Goal: Task Accomplishment & Management: Use online tool/utility

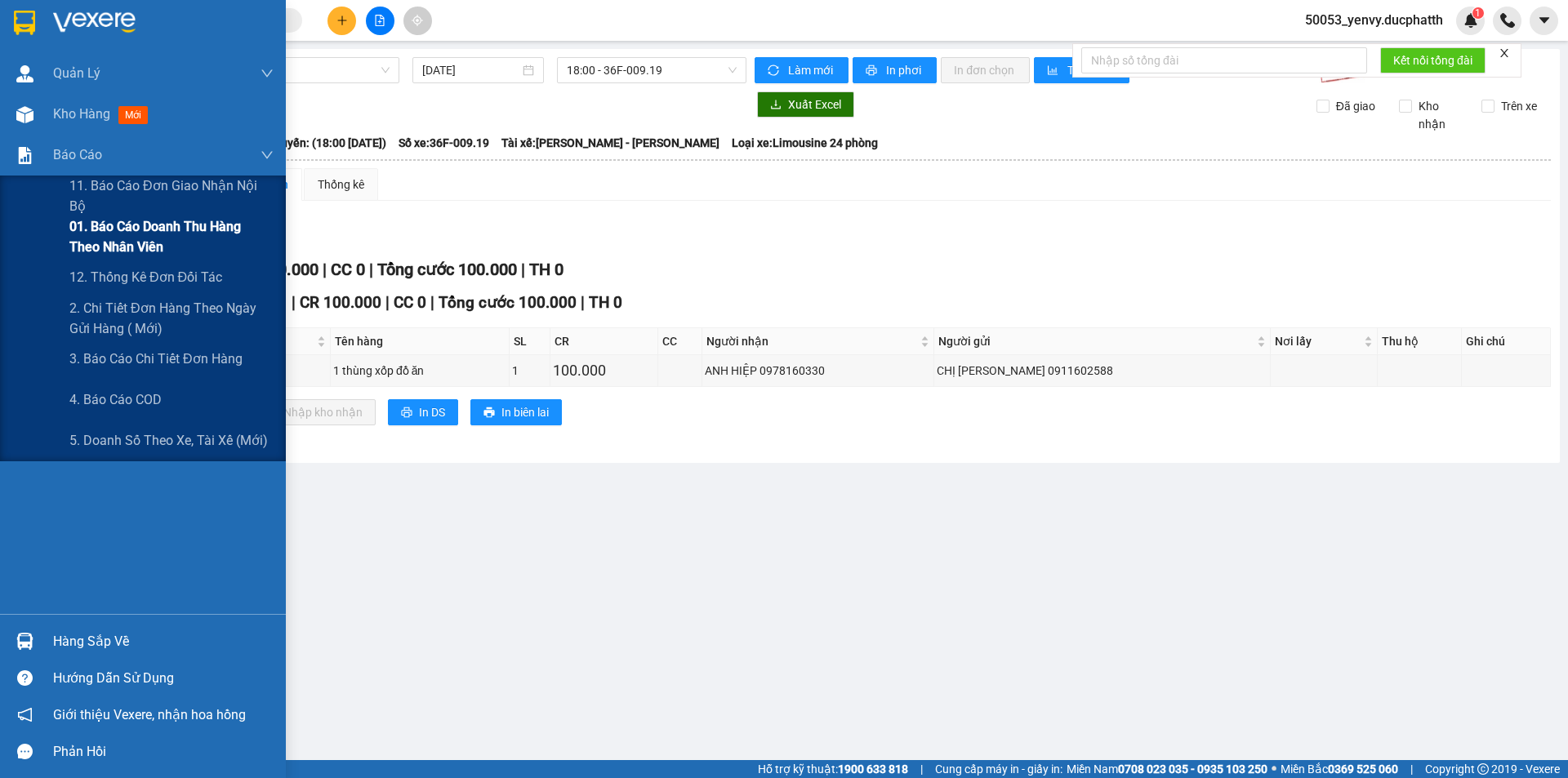
click at [125, 236] on span "01. Báo cáo doanh thu hàng theo nhân viên" at bounding box center [171, 236] width 204 height 41
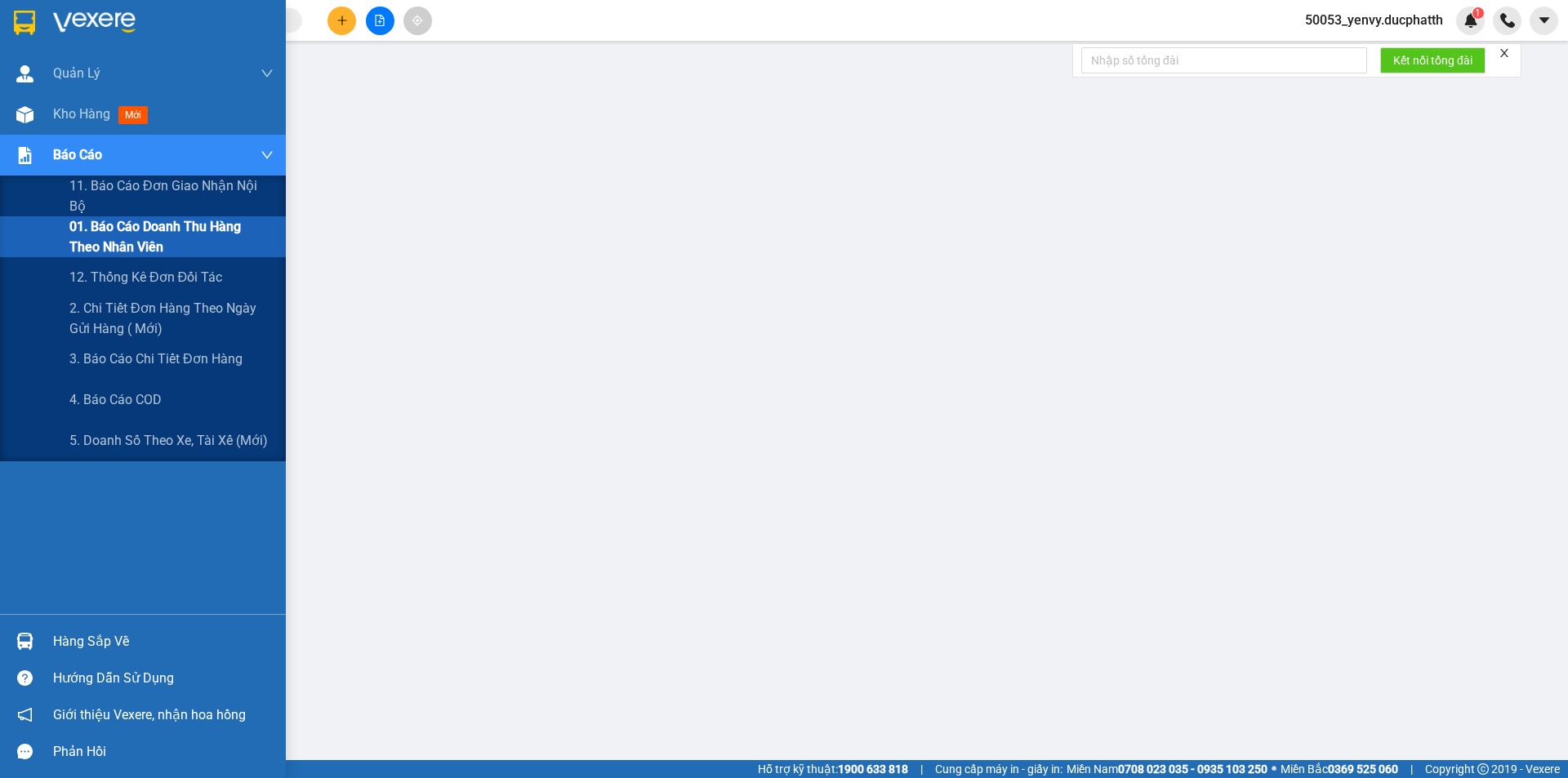
click at [94, 157] on span "Báo cáo" at bounding box center [77, 155] width 49 height 20
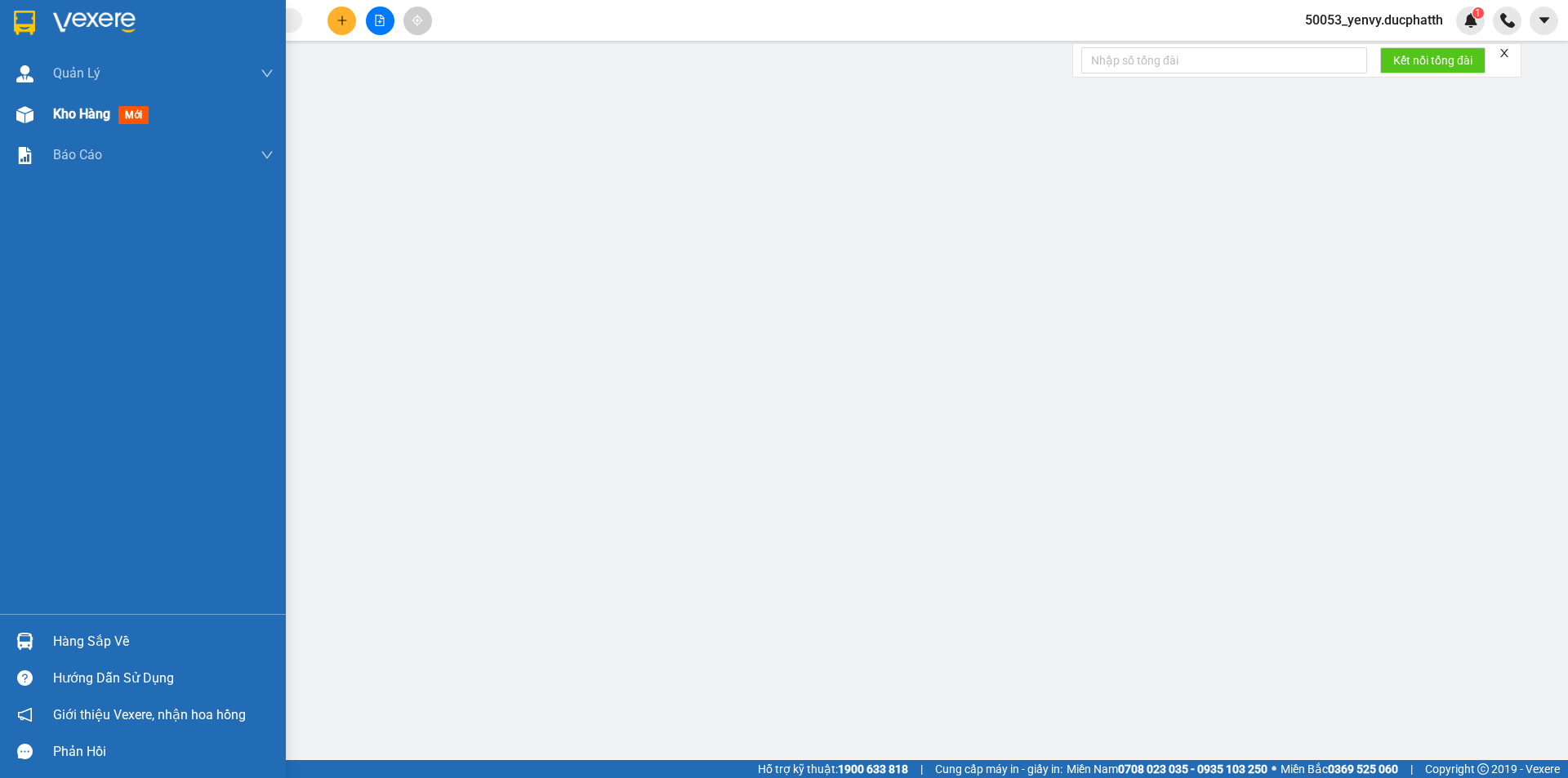
click at [124, 104] on div "Kho hàng mới" at bounding box center [104, 114] width 102 height 20
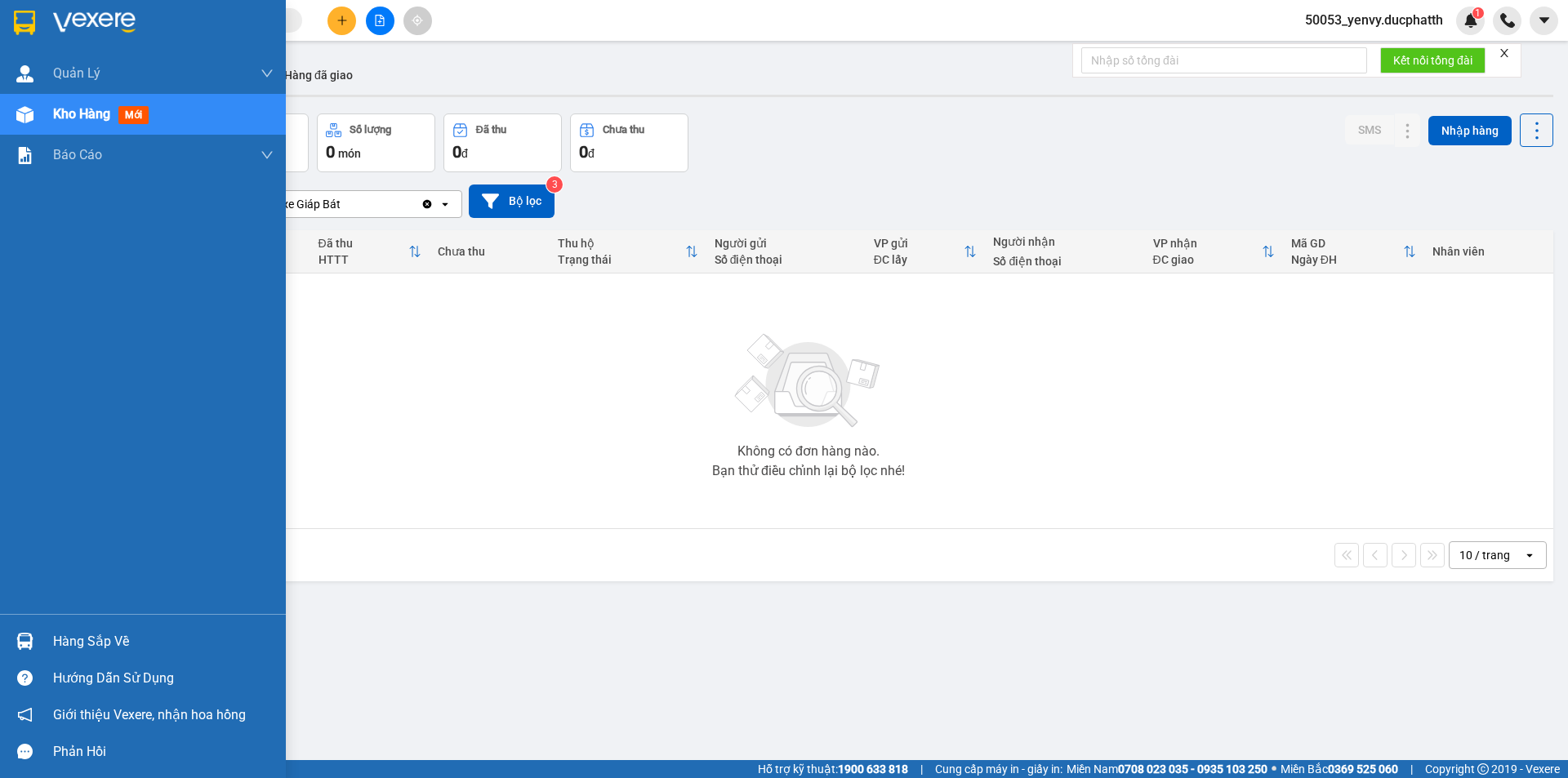
click at [17, 641] on img at bounding box center [25, 641] width 17 height 17
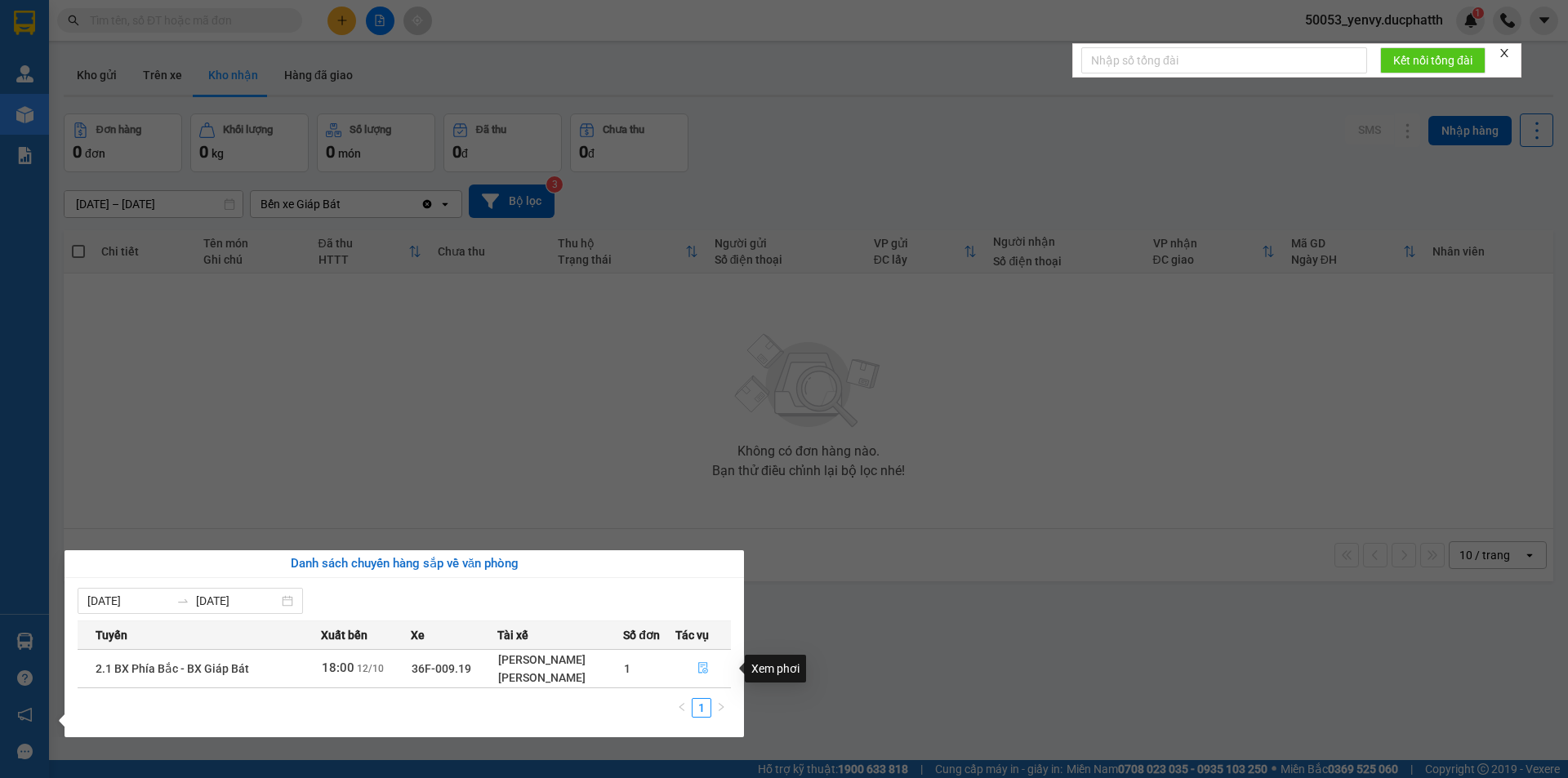
click at [702, 664] on icon "file-done" at bounding box center [703, 667] width 11 height 11
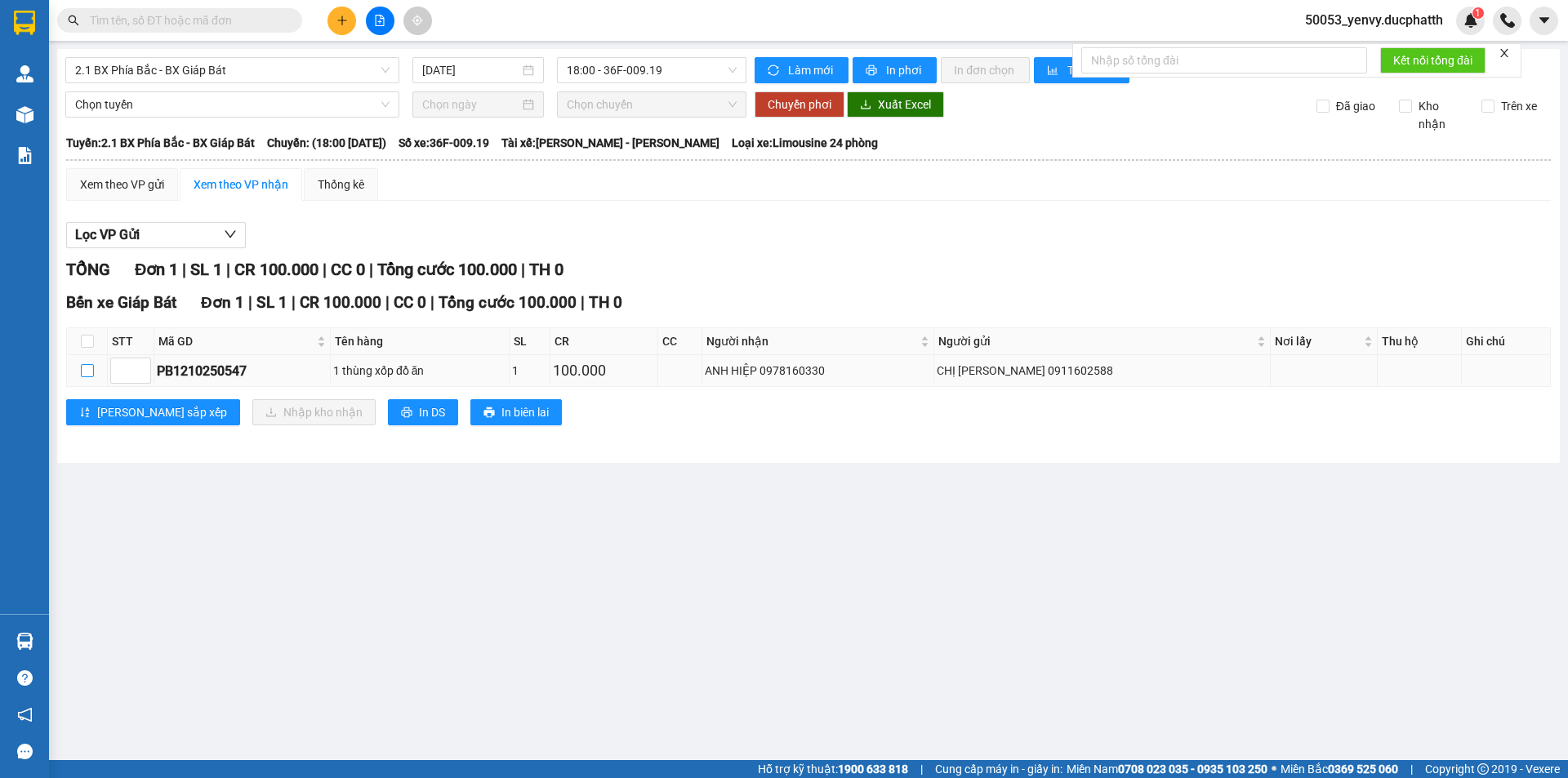
click at [94, 368] on input "checkbox" at bounding box center [87, 370] width 13 height 13
checkbox input "true"
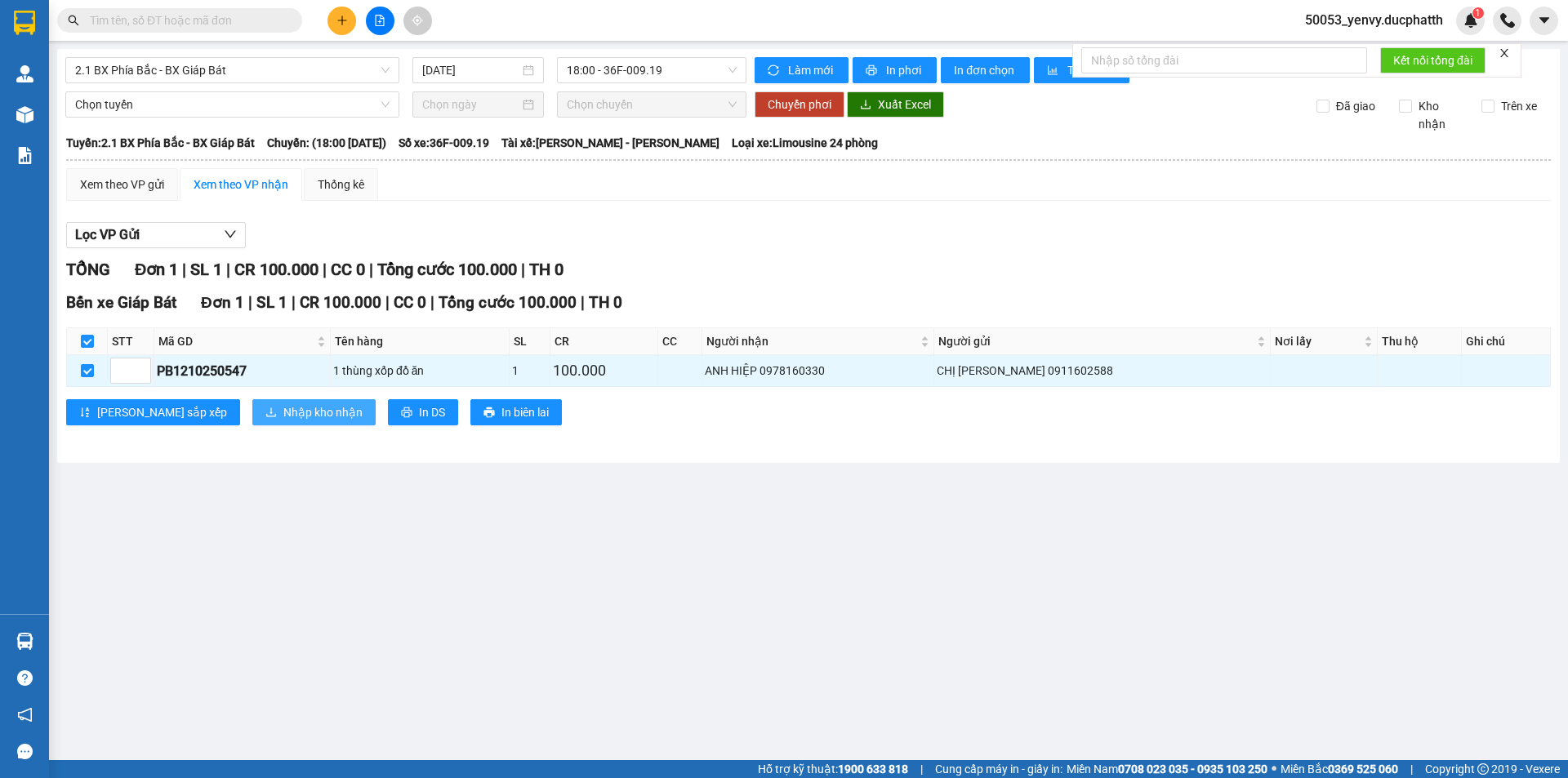
click at [283, 408] on span "Nhập kho nhận" at bounding box center [323, 412] width 79 height 18
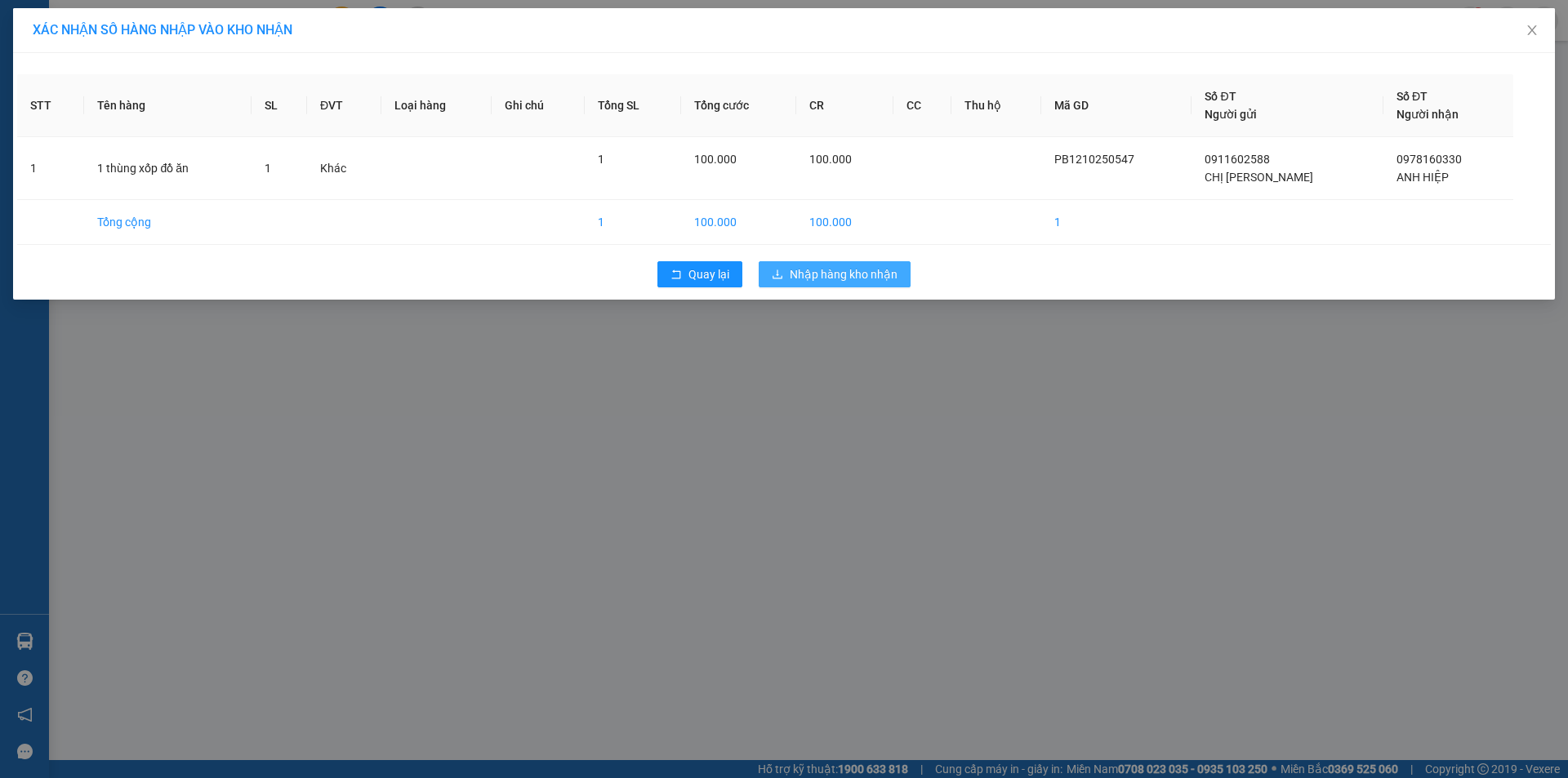
click at [847, 287] on button "Nhập hàng kho nhận" at bounding box center [835, 274] width 152 height 27
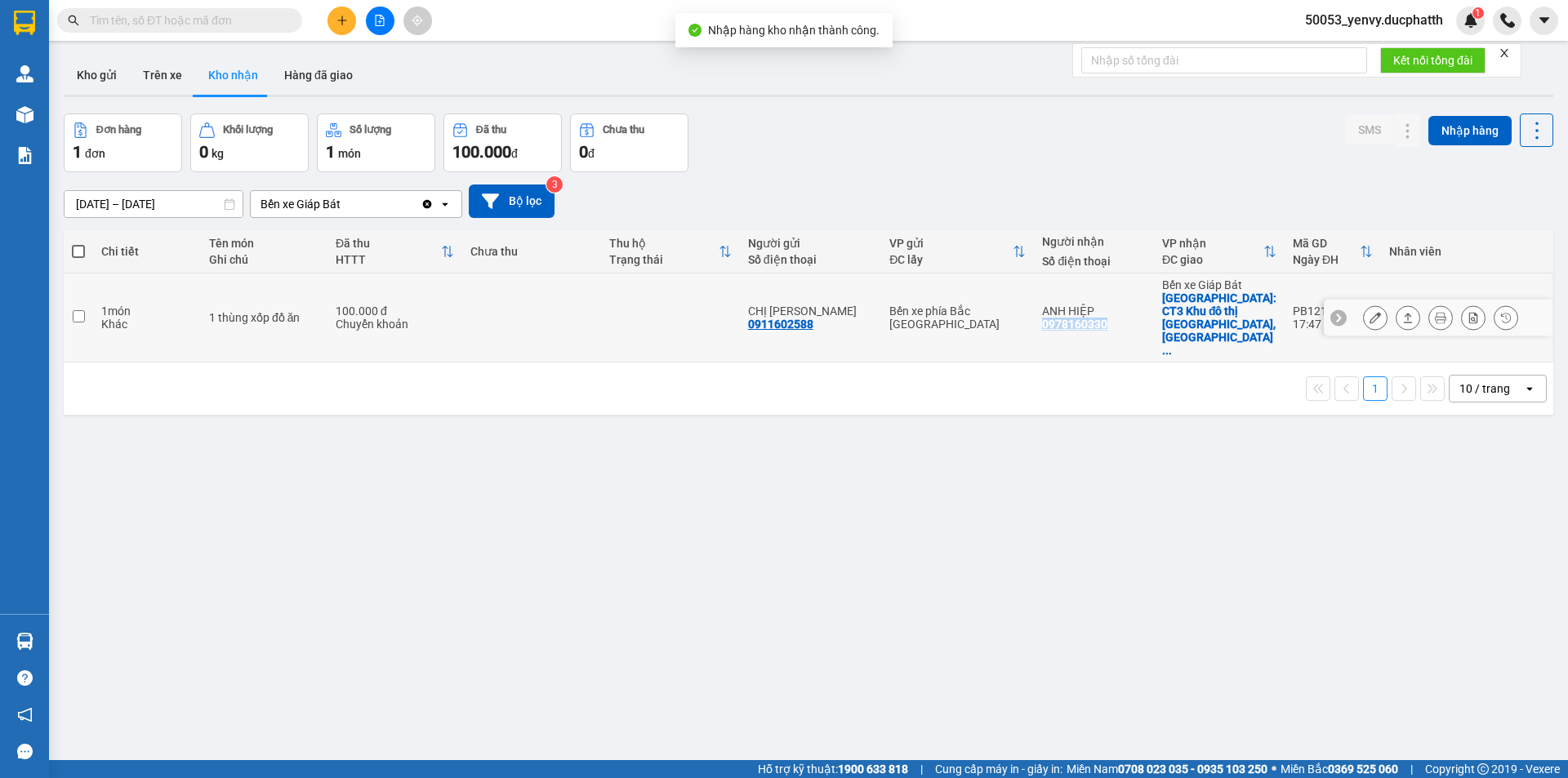
copy div "0978160330"
drag, startPoint x: 1110, startPoint y: 303, endPoint x: 1049, endPoint y: 307, distance: 61.1
click at [1049, 318] on div "0978160330" at bounding box center [1075, 324] width 65 height 13
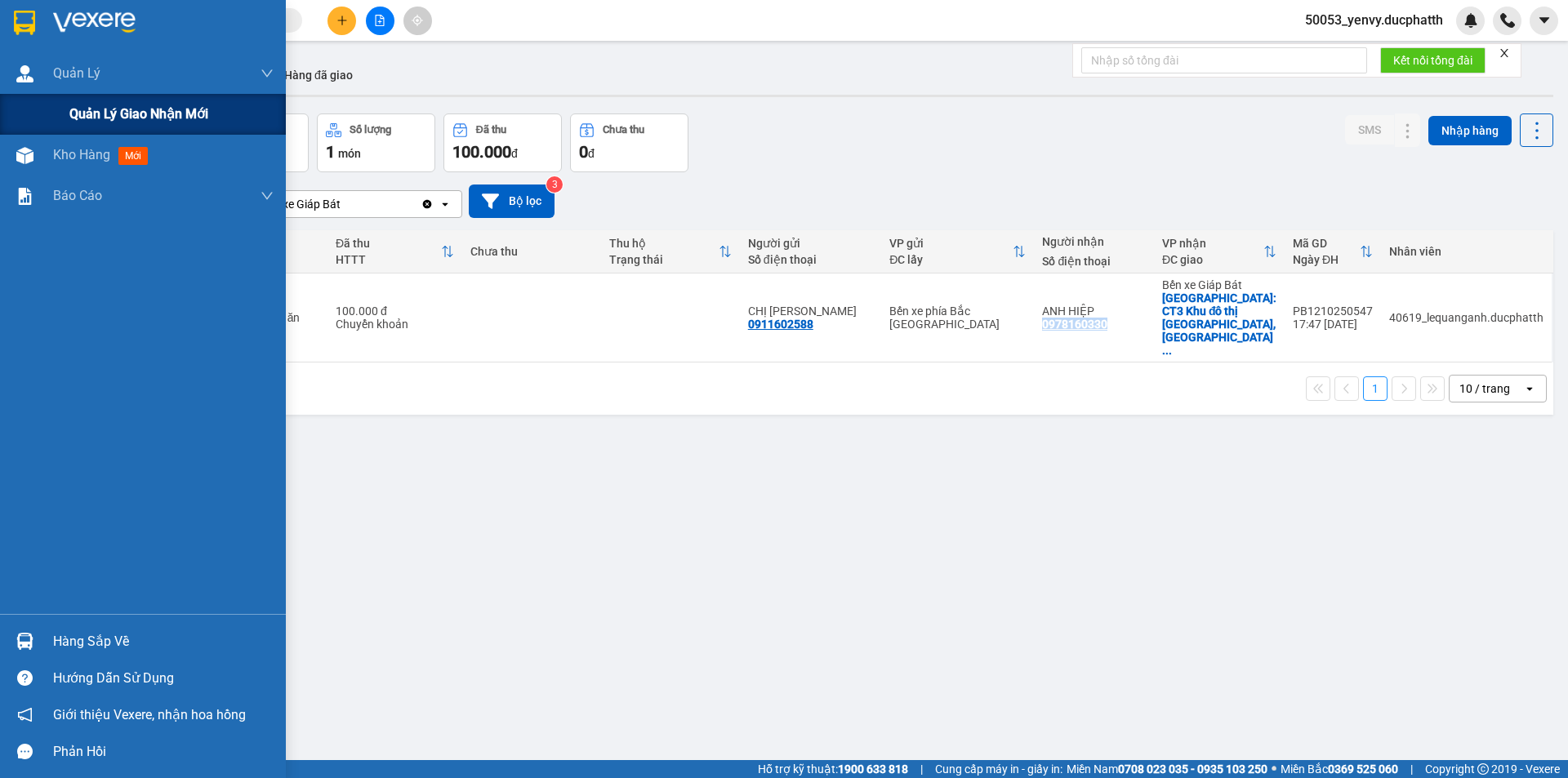
click at [158, 109] on span "Quản lý giao nhận mới" at bounding box center [138, 114] width 138 height 20
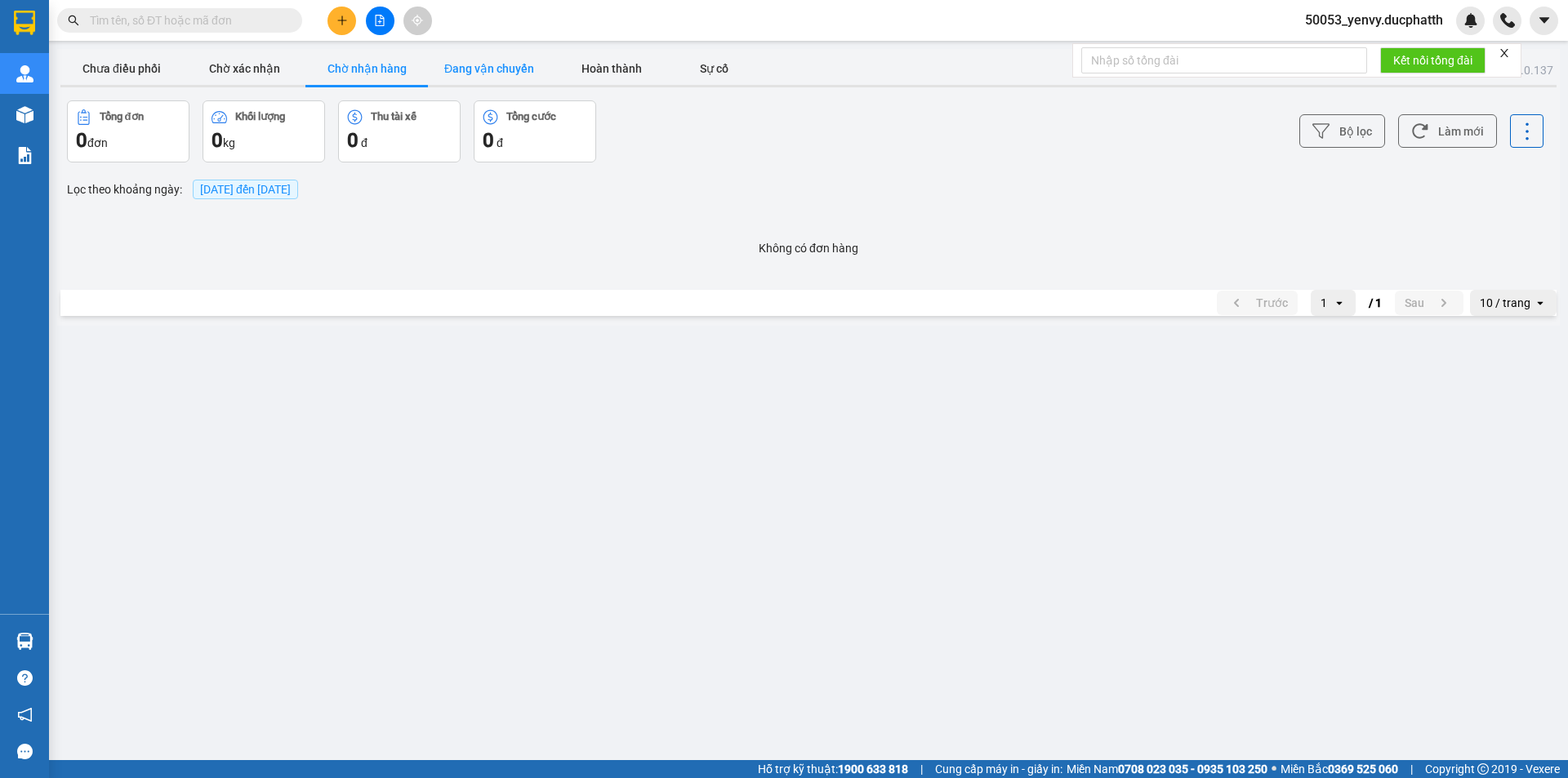
click at [483, 70] on button "Đang vận chuyển" at bounding box center [490, 69] width 123 height 33
click at [151, 64] on button "Chưa điều phối" at bounding box center [122, 69] width 123 height 33
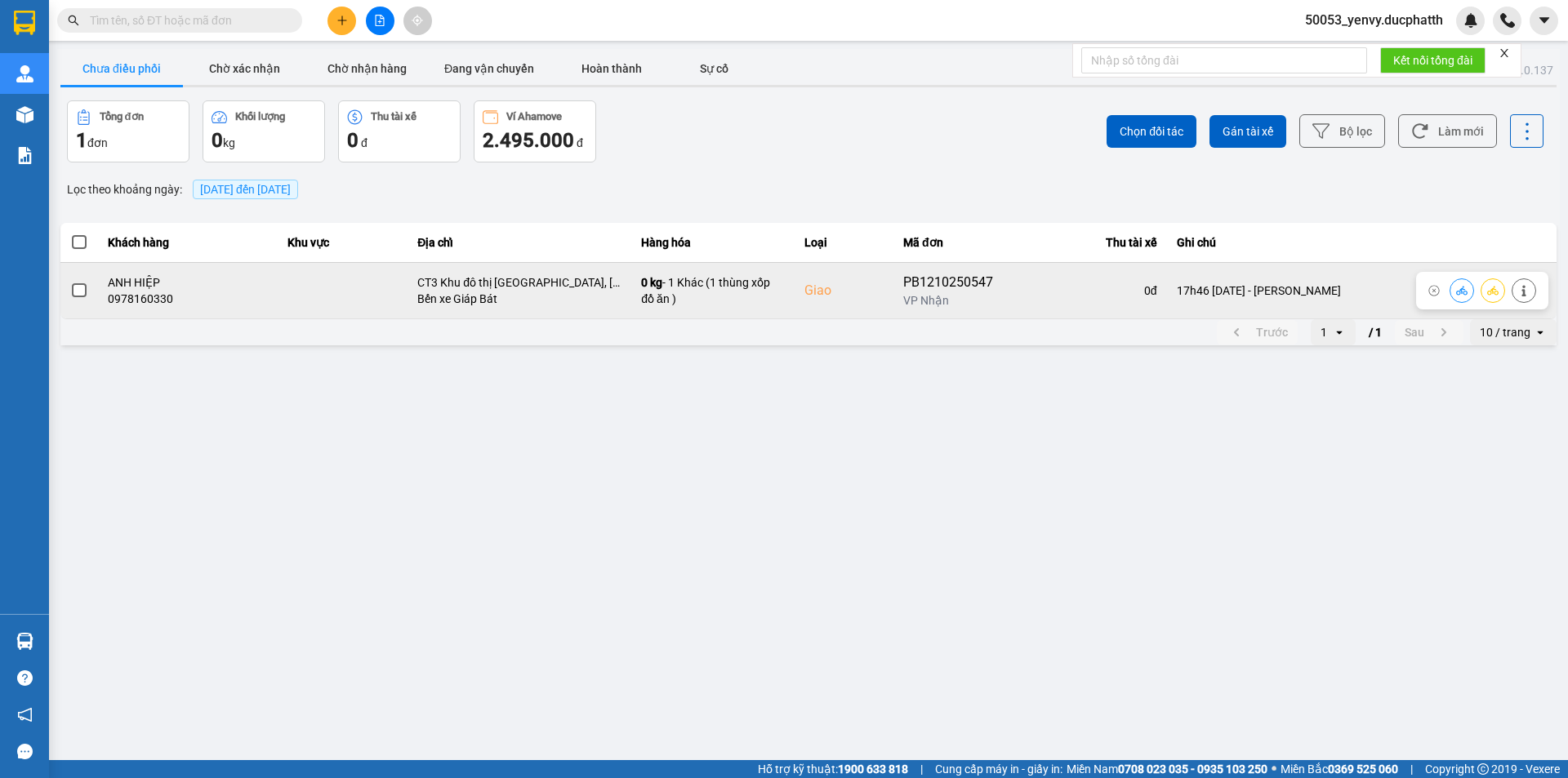
click at [82, 288] on span at bounding box center [79, 290] width 15 height 15
click at [71, 281] on input "checkbox" at bounding box center [71, 281] width 0 height 0
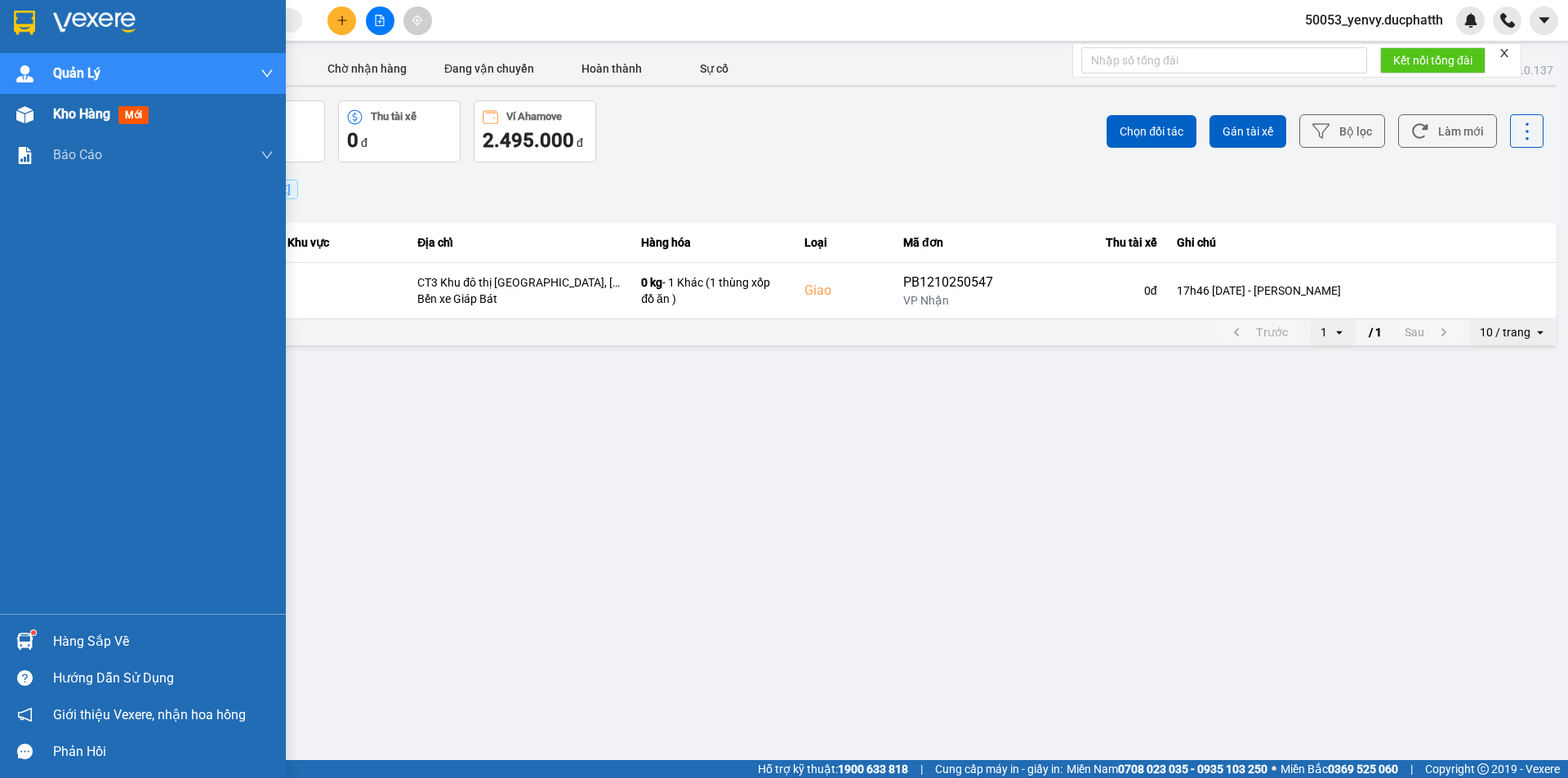
click at [132, 128] on div "Kho hàng mới" at bounding box center [163, 114] width 221 height 41
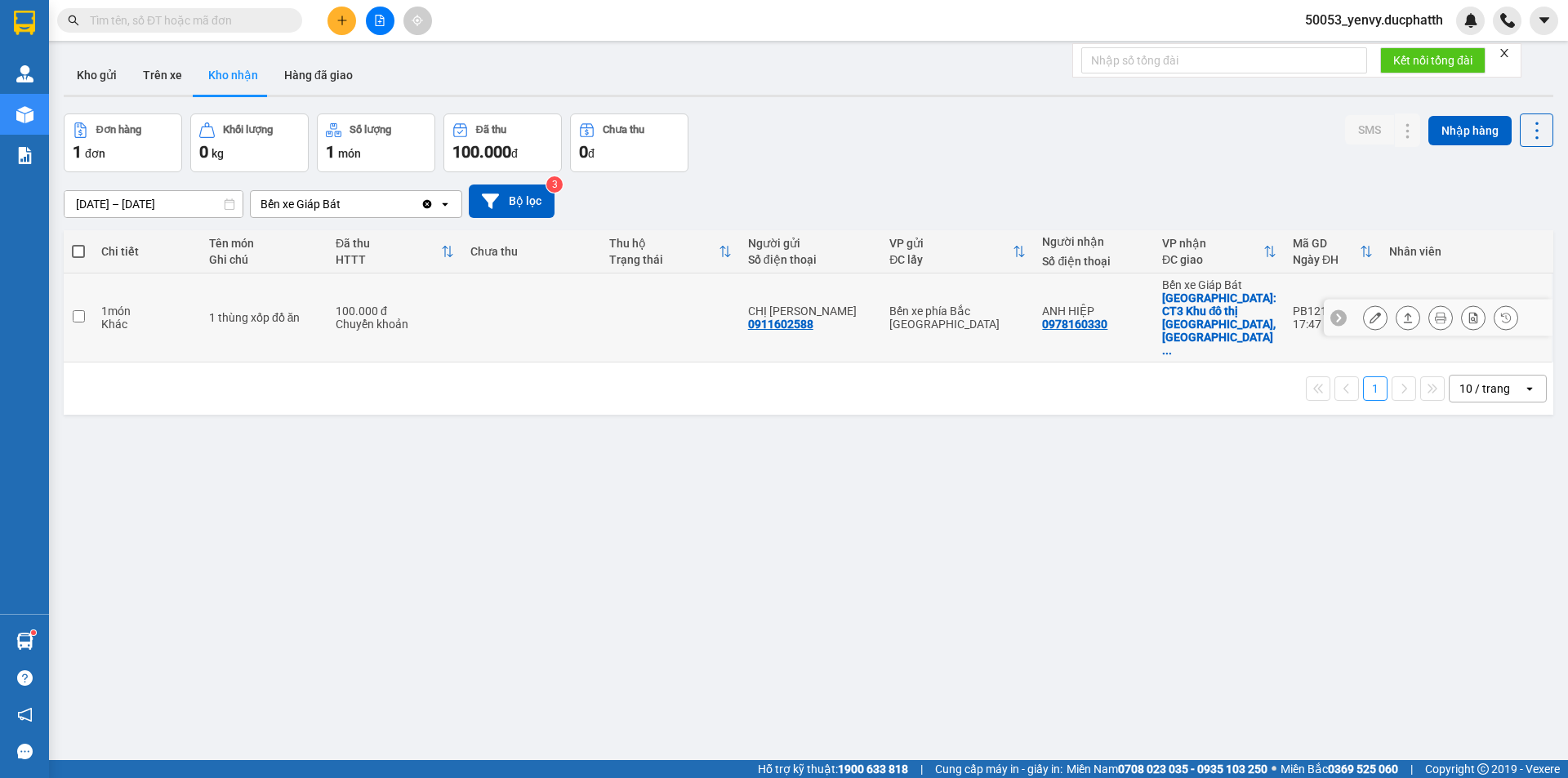
click at [1370, 312] on icon at bounding box center [1375, 317] width 11 height 11
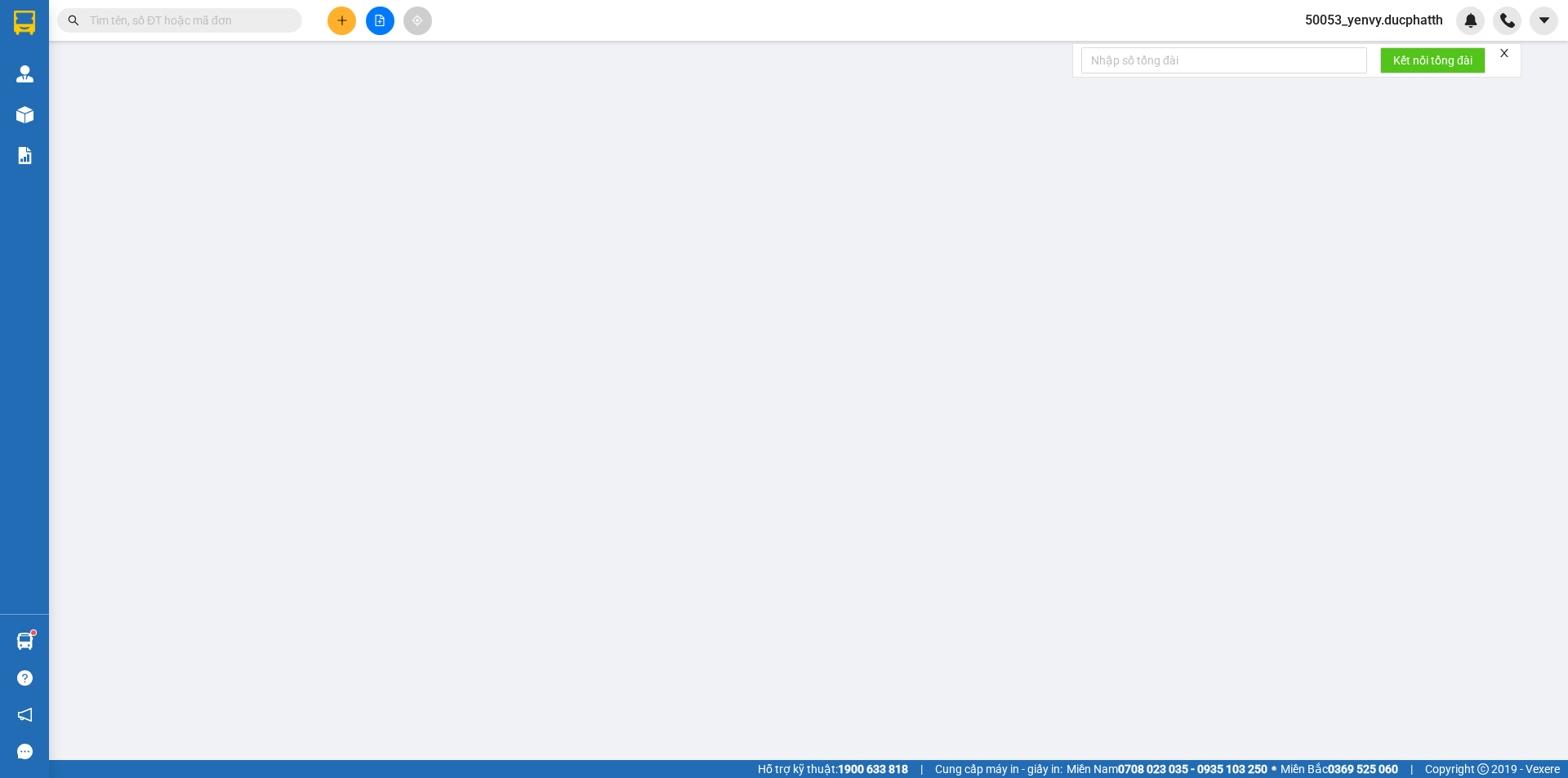
type input "0911602588"
type input "CHỊ [PERSON_NAME]"
type input "0978160330"
type input "ANH HIỆP"
checkbox input "true"
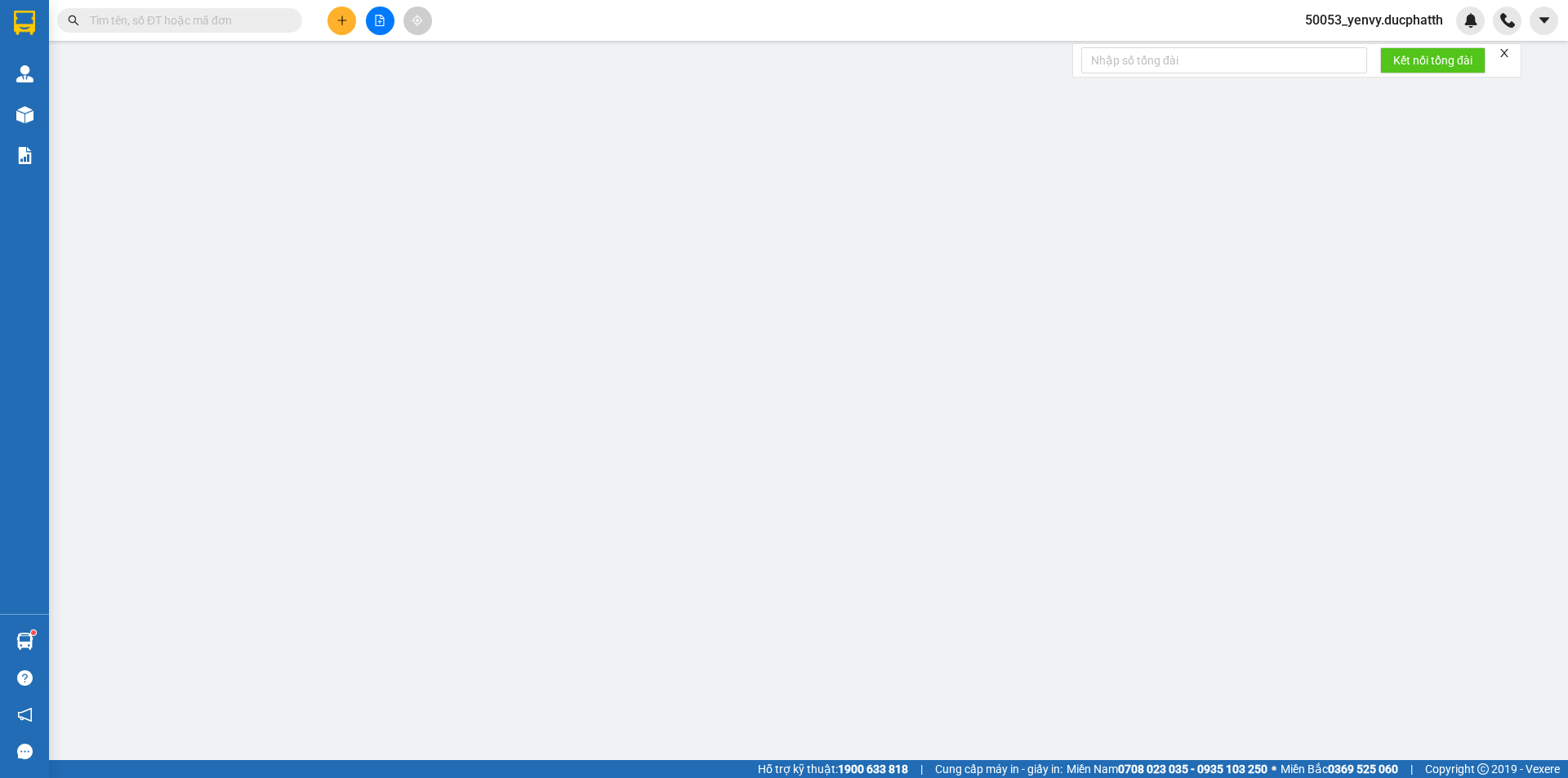
type input "CT3 Khu đô thị [GEOGRAPHIC_DATA], [GEOGRAPHIC_DATA], [GEOGRAPHIC_DATA], [GEOGRA…"
type input "17h46 [DATE] - [PERSON_NAME]"
type input "0"
type input "100.000"
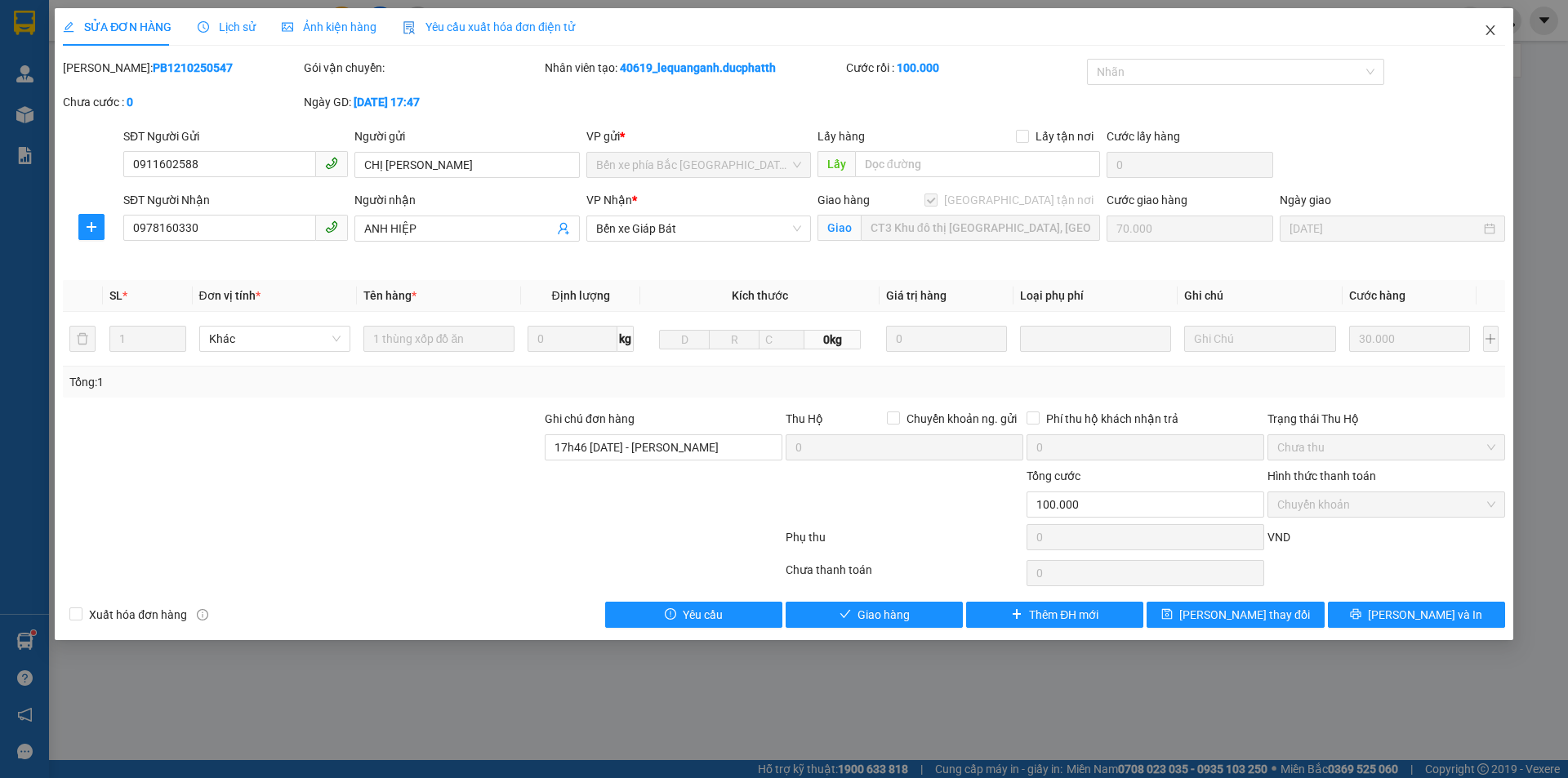
click at [1485, 31] on icon "close" at bounding box center [1491, 30] width 13 height 13
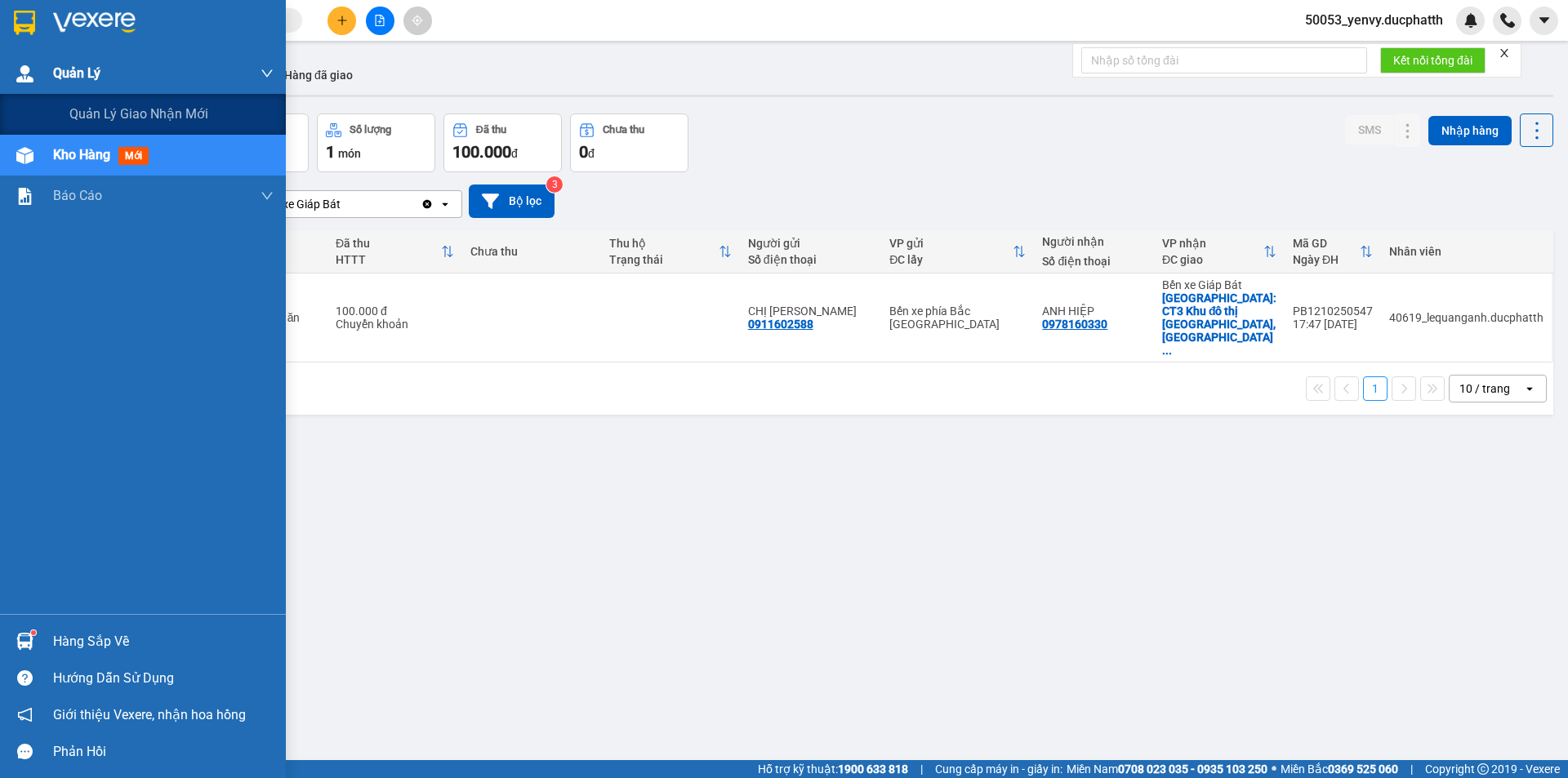
click at [96, 82] on span "Quản Lý" at bounding box center [77, 73] width 48 height 20
click at [102, 105] on span "Quản lý giao nhận mới" at bounding box center [138, 114] width 138 height 20
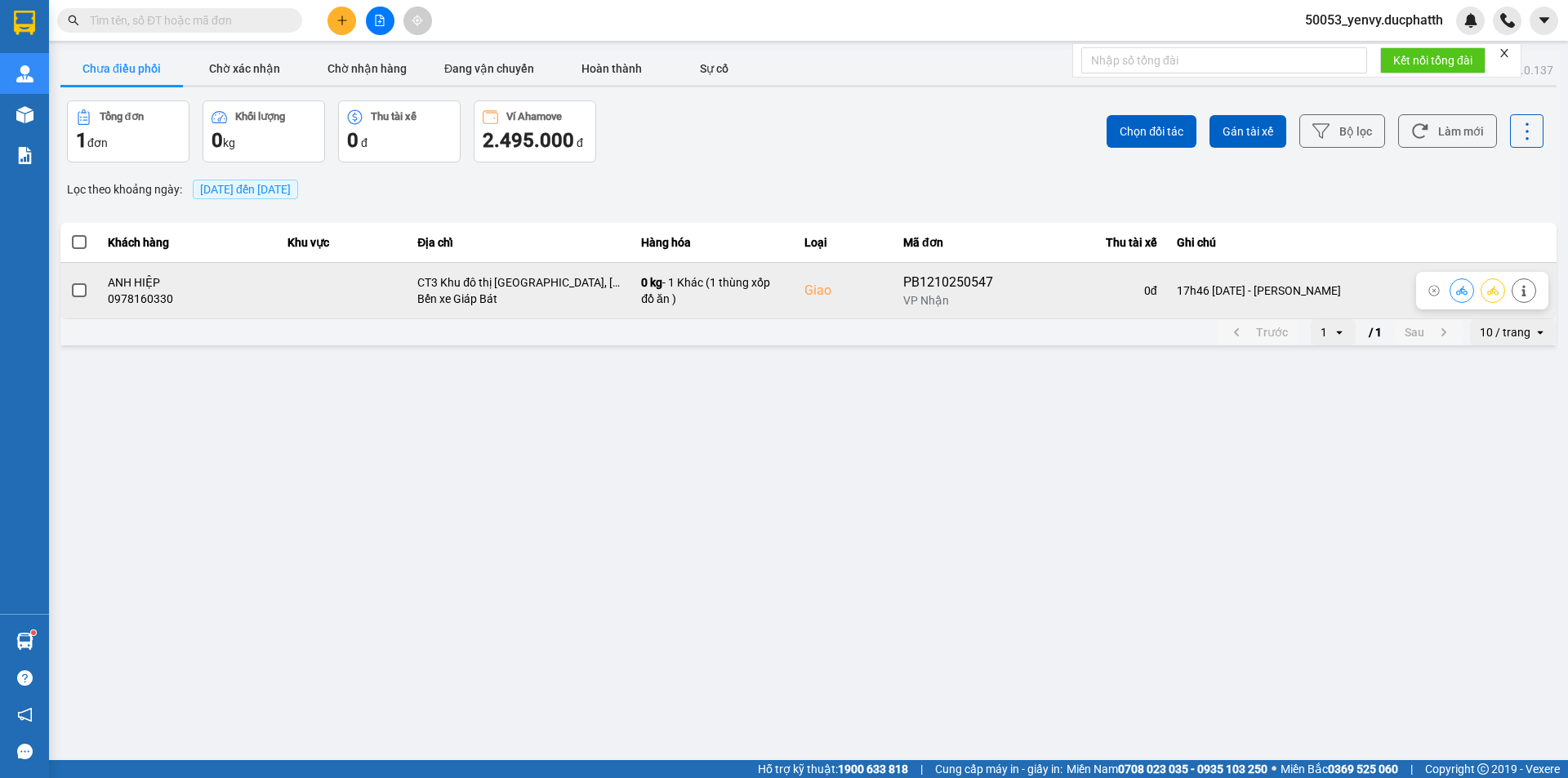
click at [1463, 295] on icon at bounding box center [1462, 290] width 11 height 11
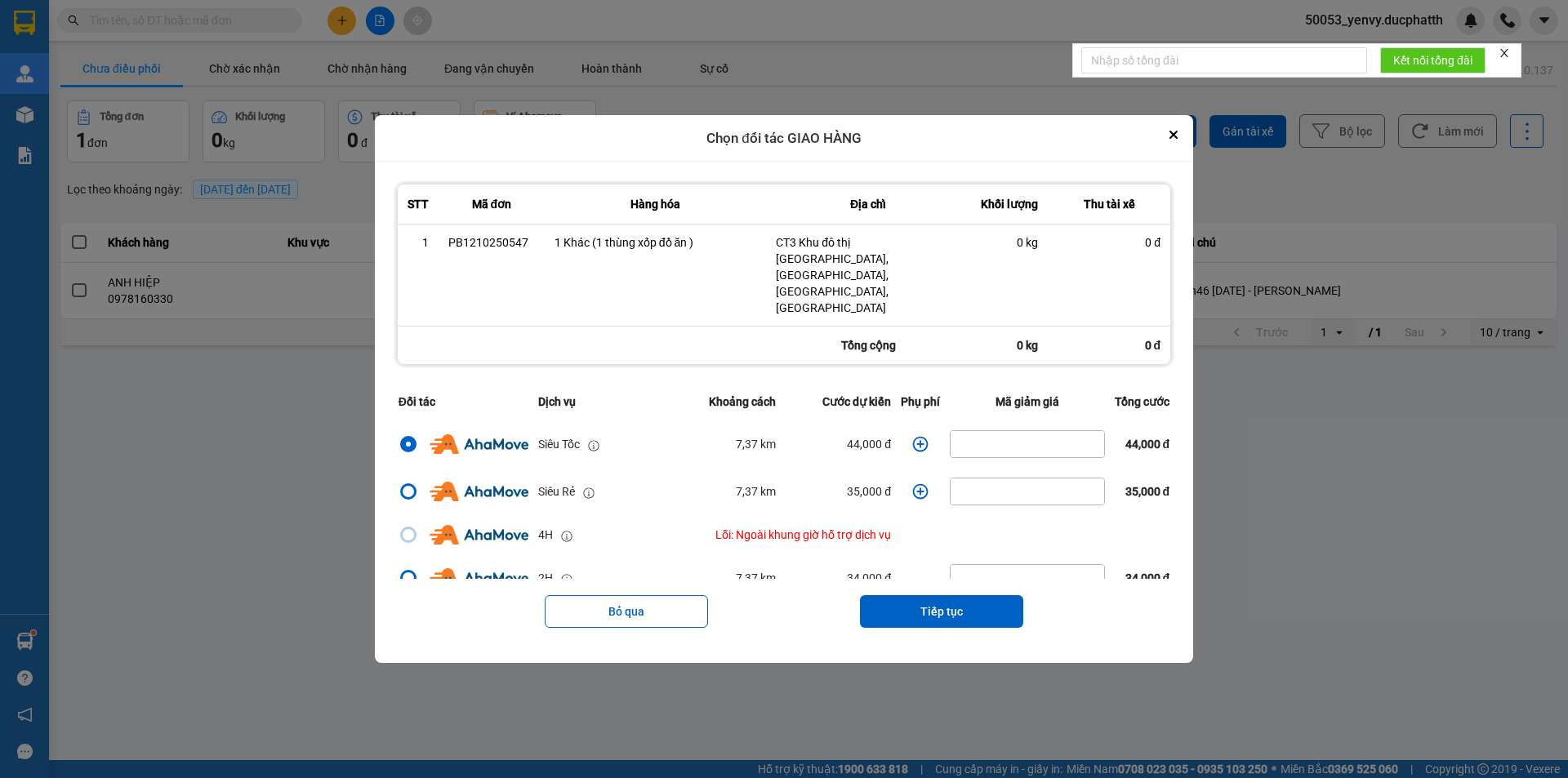
click at [918, 436] on icon "dialog" at bounding box center [921, 444] width 17 height 16
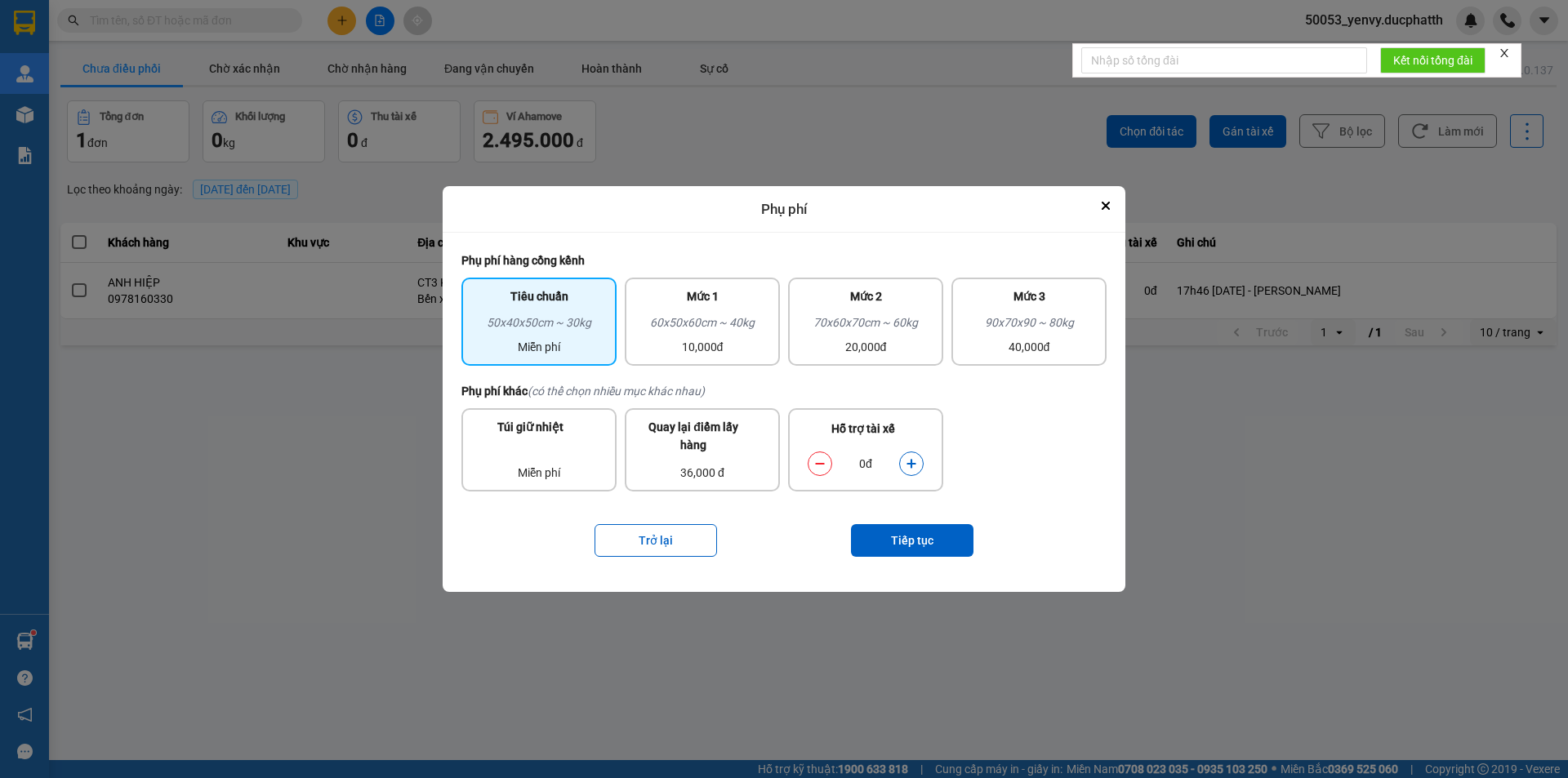
click at [901, 461] on button "dialog" at bounding box center [911, 464] width 23 height 28
click at [919, 542] on button "Tiếp tục" at bounding box center [912, 541] width 123 height 33
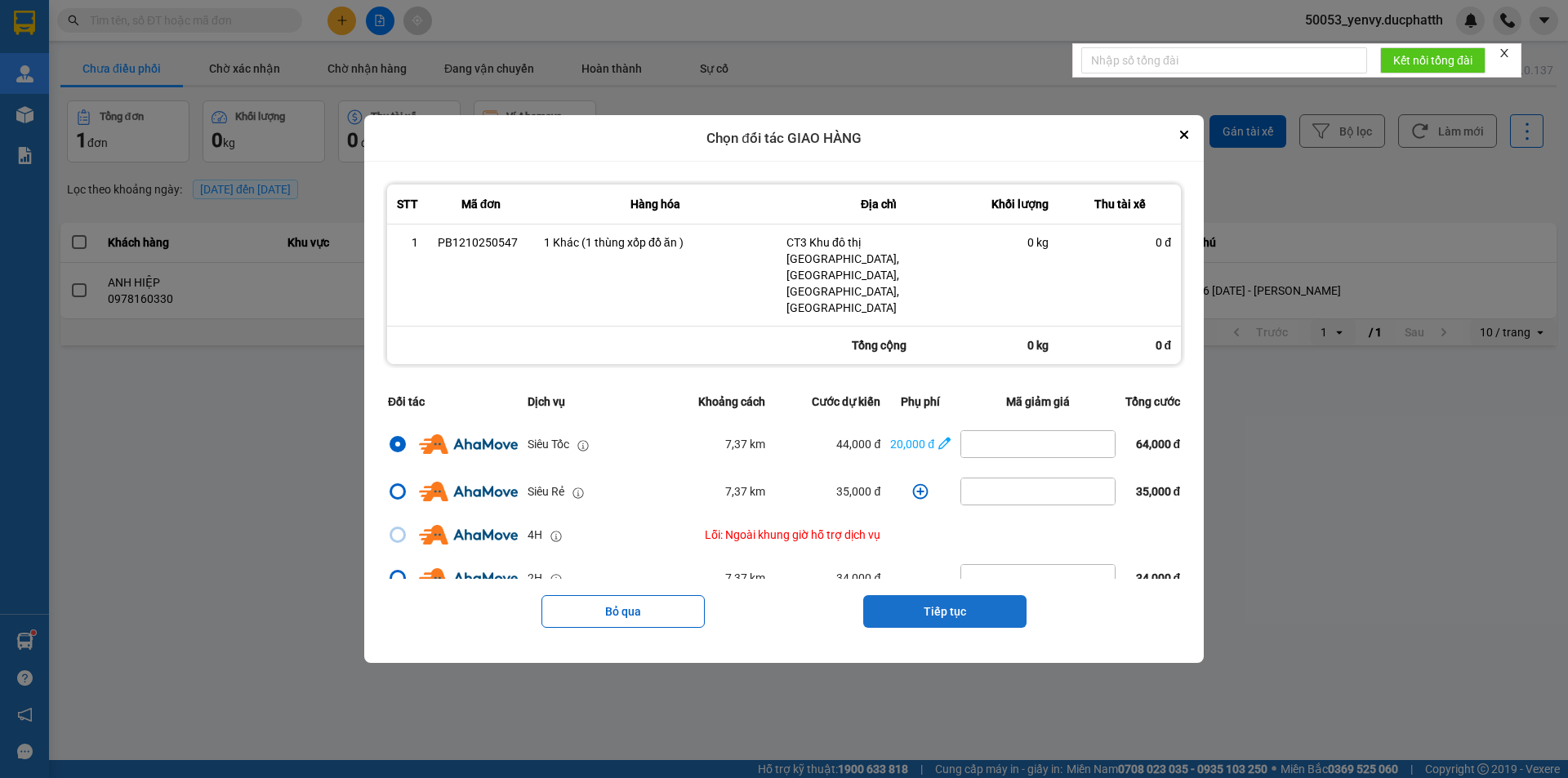
click at [963, 595] on button "Tiếp tục" at bounding box center [945, 611] width 163 height 33
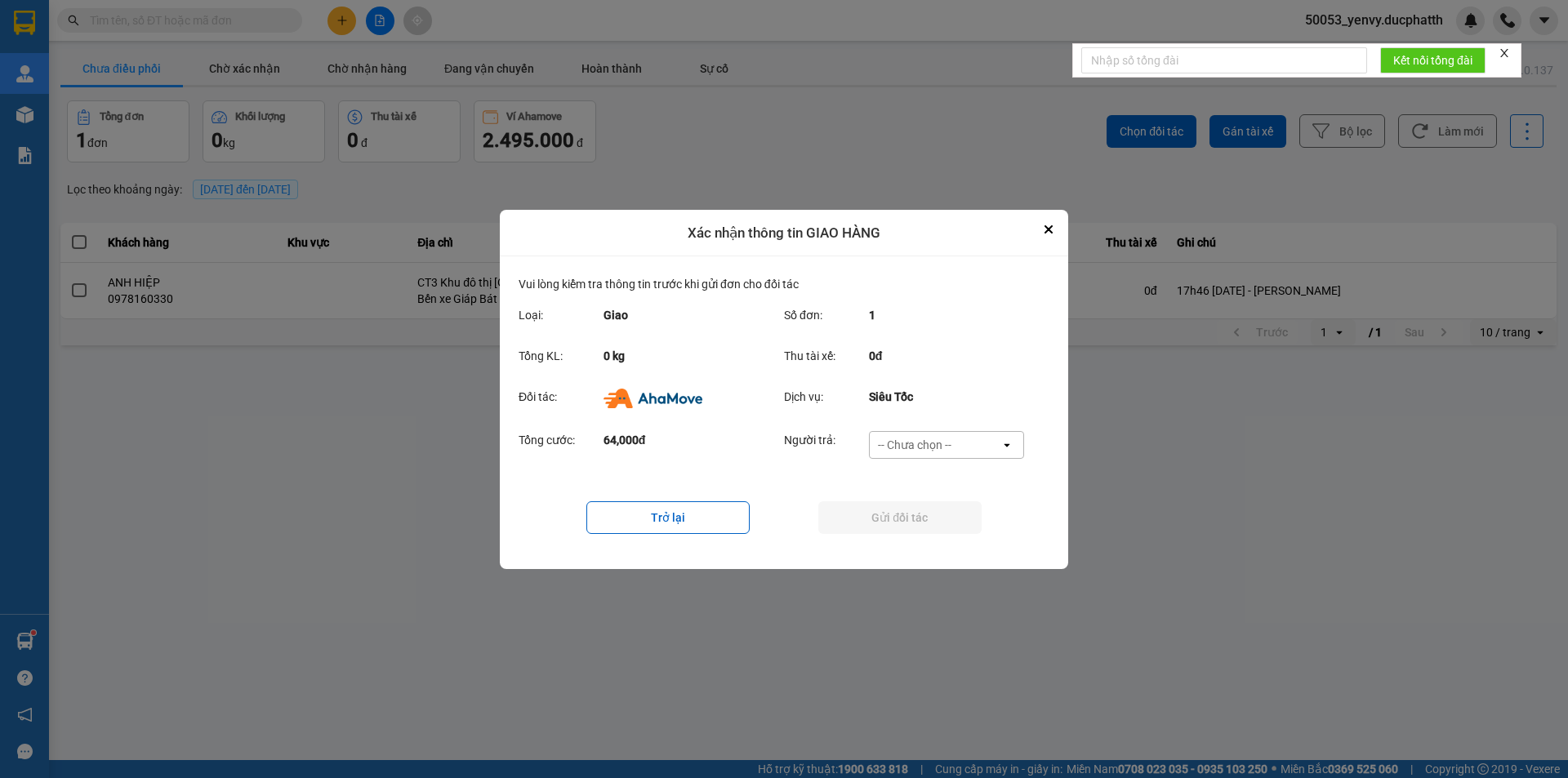
click at [911, 445] on div "-- Chưa chọn --" at bounding box center [915, 445] width 73 height 16
click at [927, 531] on span "Ví Ahamove" at bounding box center [914, 538] width 66 height 16
click at [912, 501] on button "Gửi đối tác" at bounding box center [900, 518] width 163 height 33
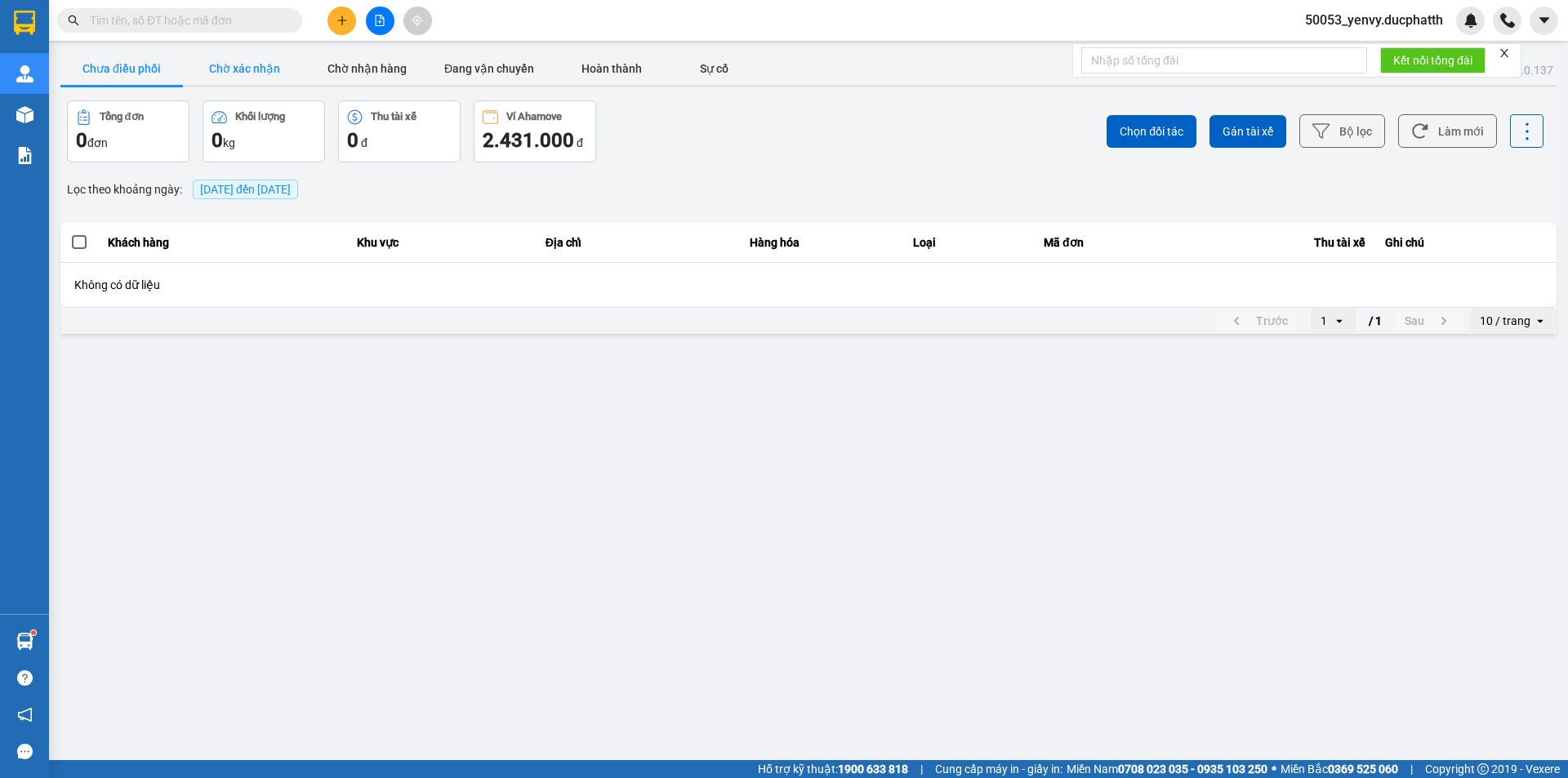
click at [218, 72] on button "Chờ xác nhận" at bounding box center [245, 69] width 123 height 33
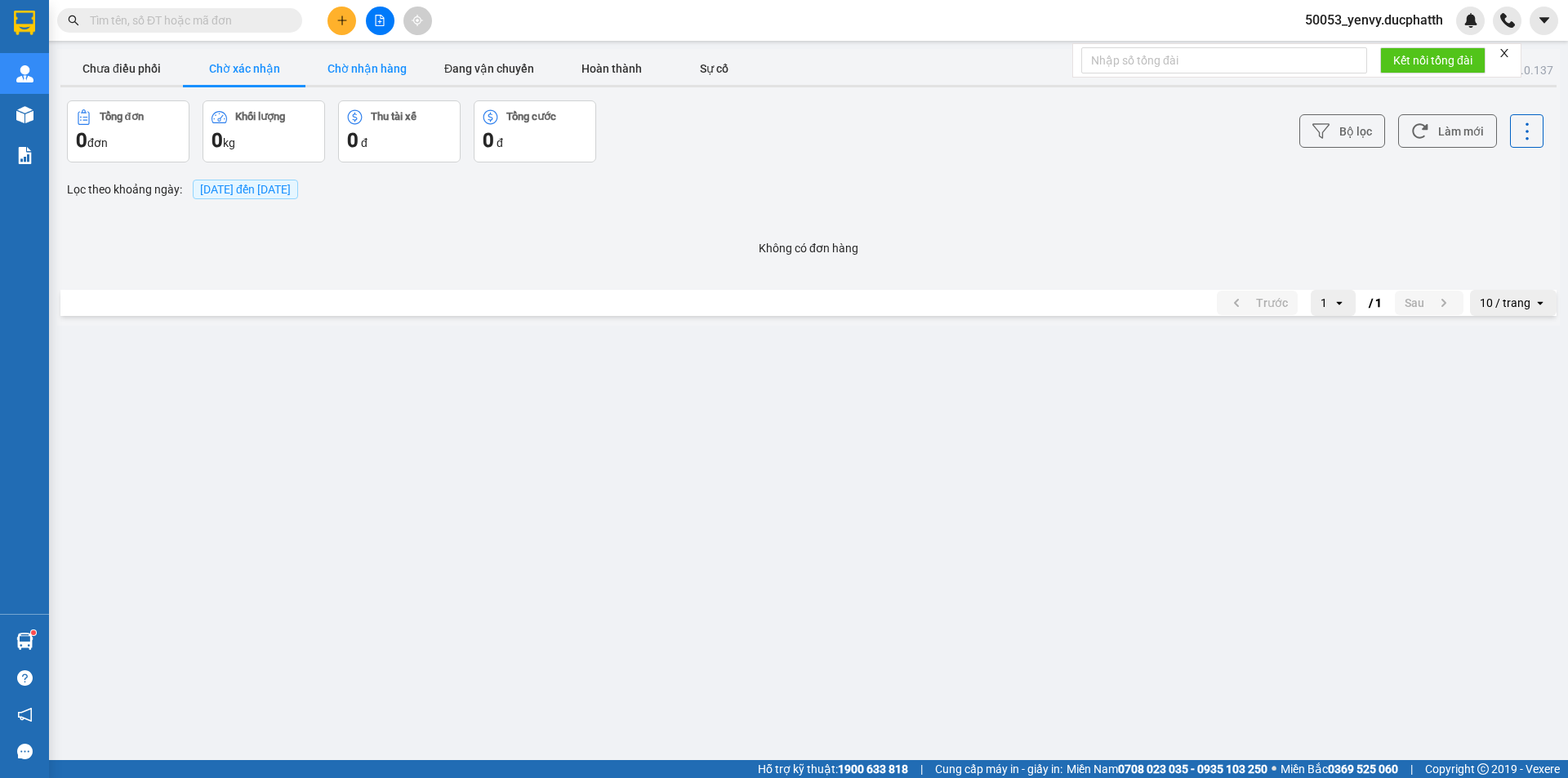
click at [339, 71] on button "Chờ nhận hàng" at bounding box center [367, 69] width 123 height 33
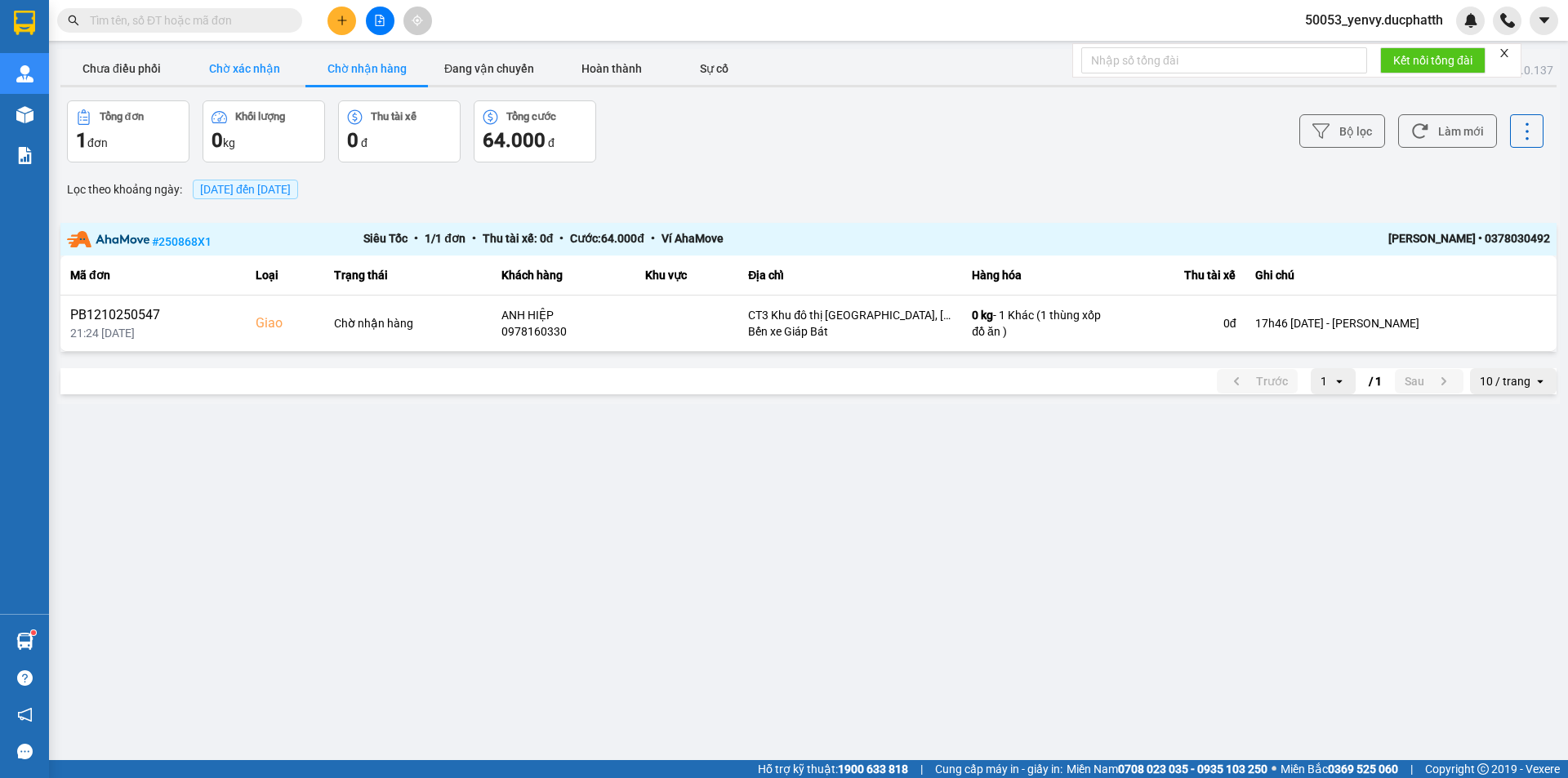
click at [221, 65] on button "Chờ xác nhận" at bounding box center [245, 69] width 123 height 33
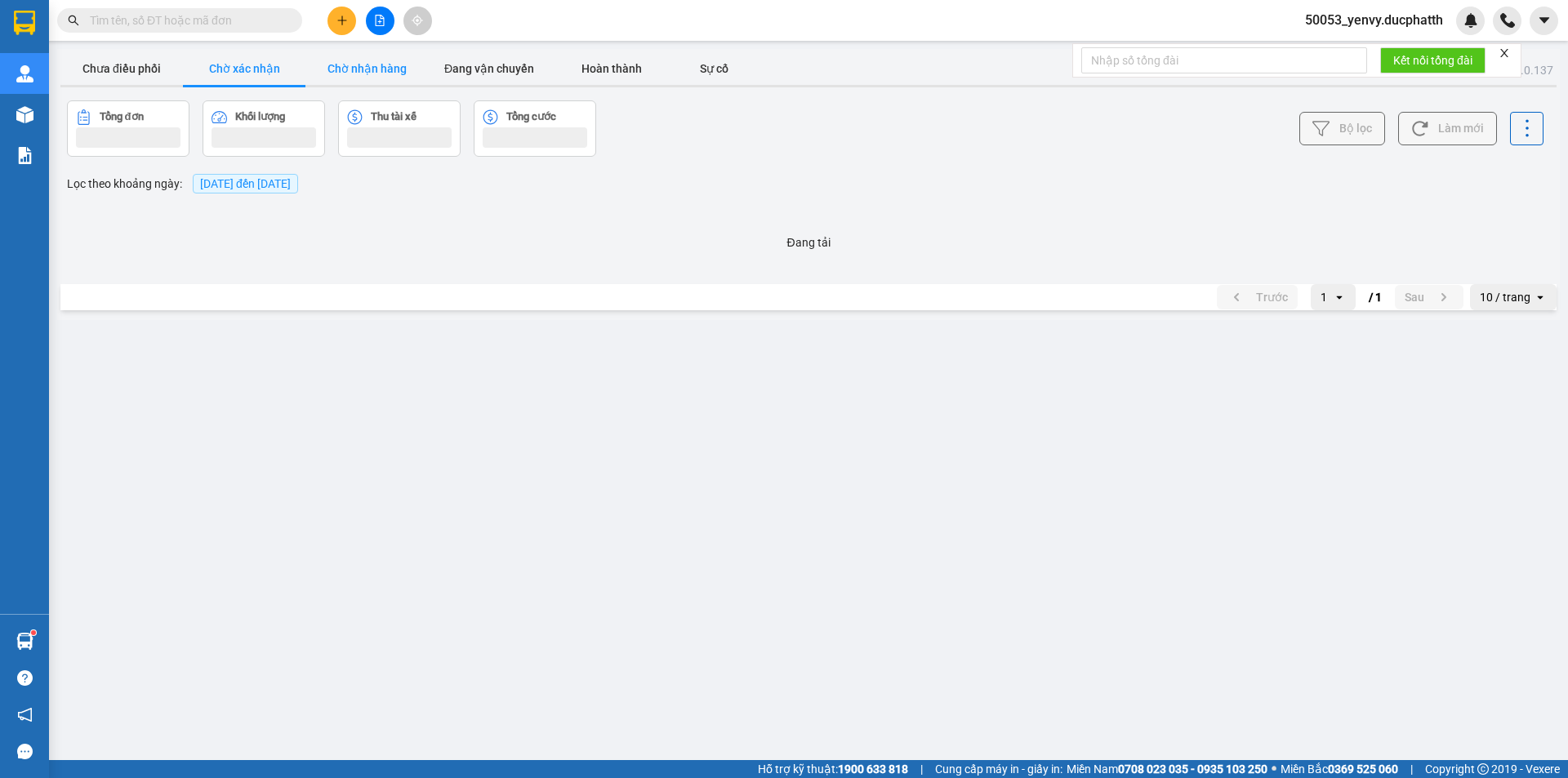
click at [385, 63] on button "Chờ nhận hàng" at bounding box center [367, 69] width 123 height 33
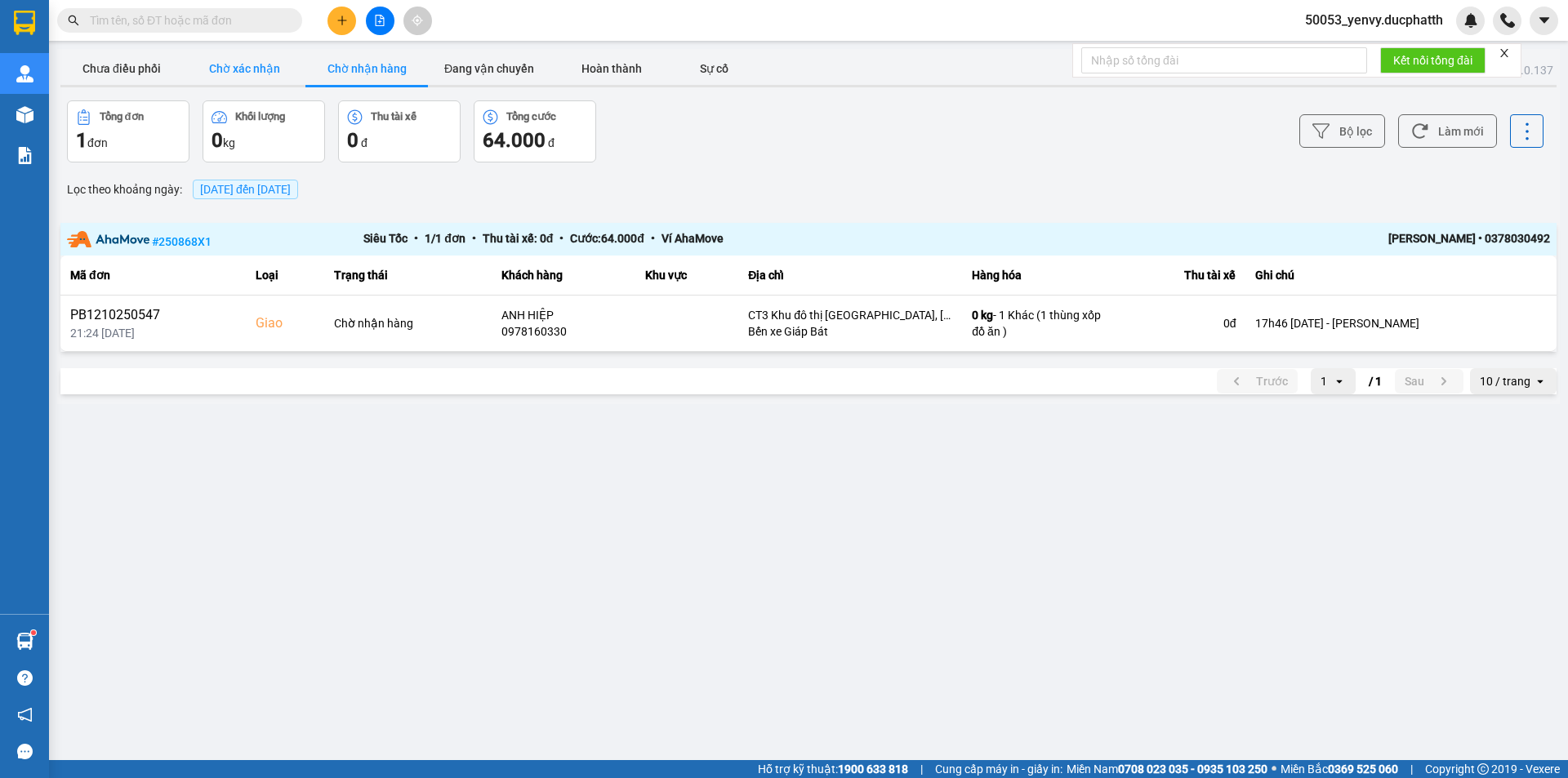
click at [285, 76] on button "Chờ xác nhận" at bounding box center [245, 69] width 123 height 33
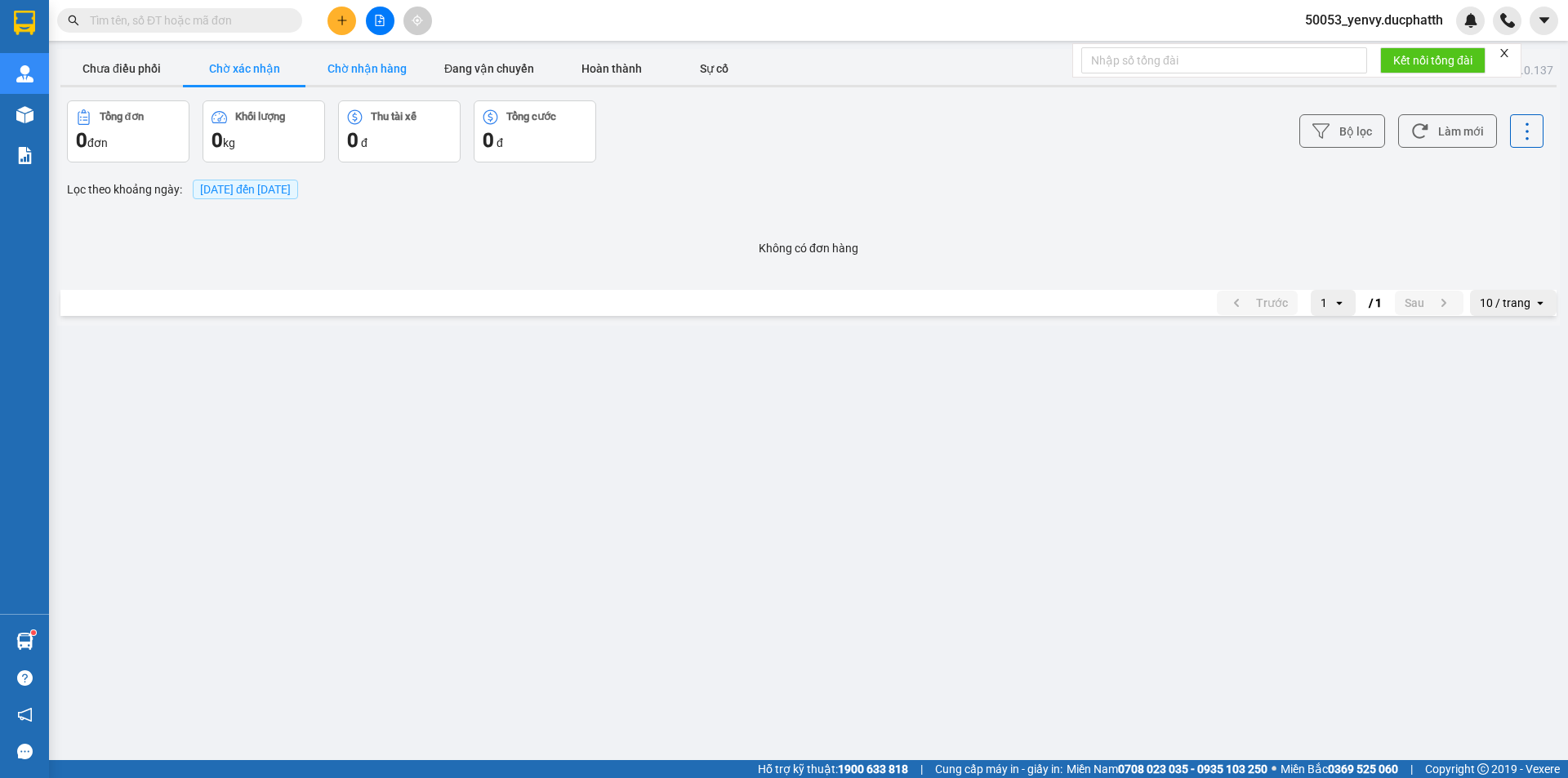
click at [392, 74] on button "Chờ nhận hàng" at bounding box center [367, 69] width 123 height 33
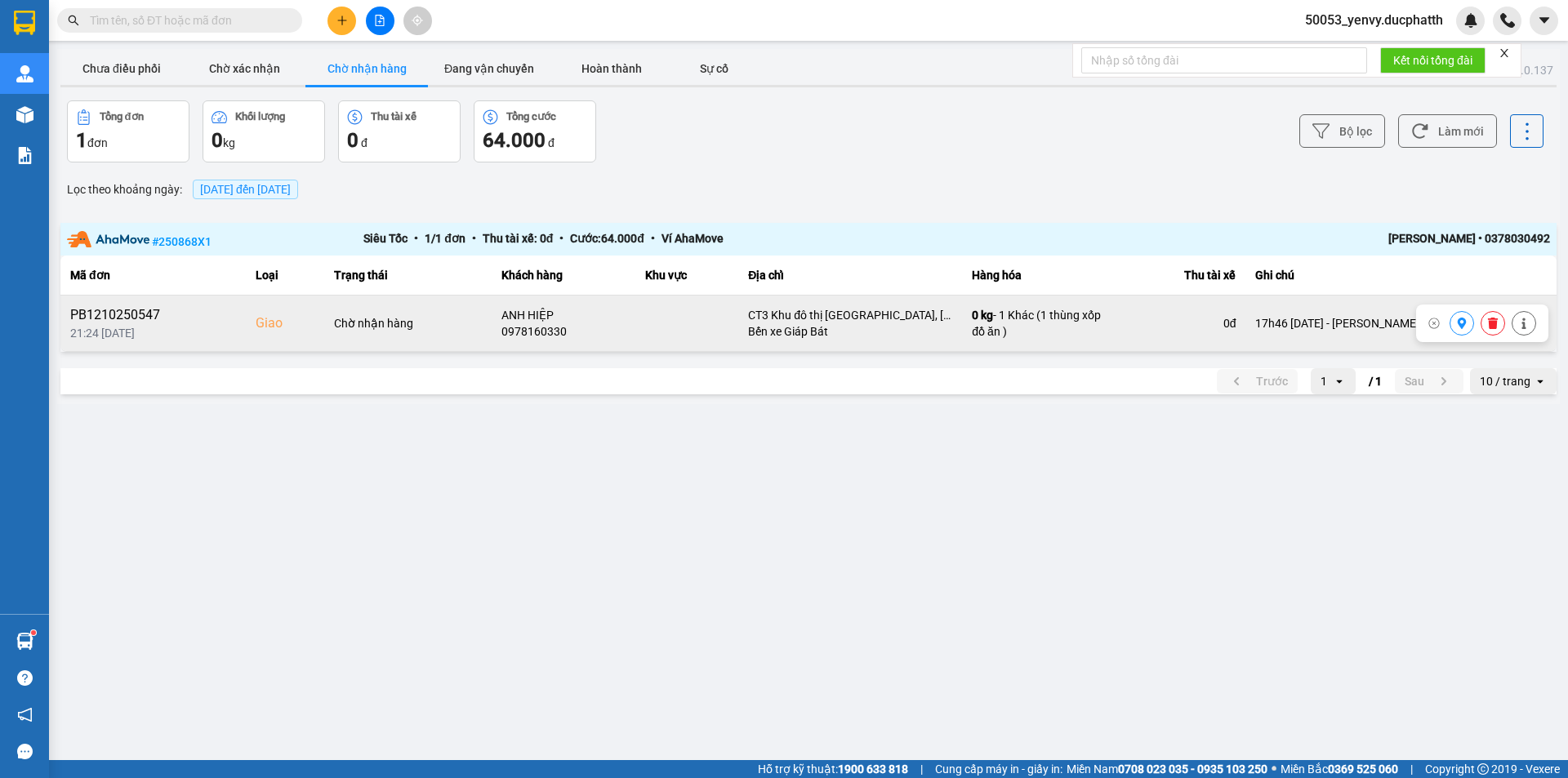
click at [1466, 323] on icon at bounding box center [1463, 323] width 9 height 11
